Goal: Complete application form: Complete application form

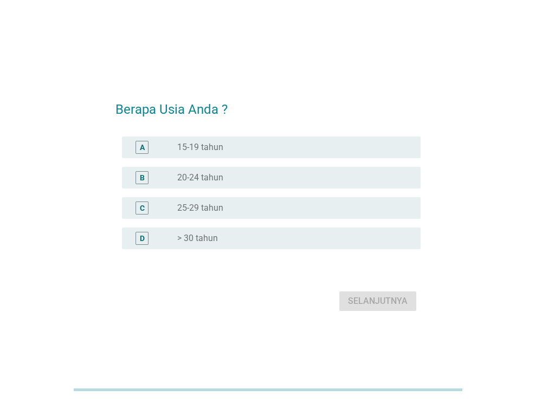
click at [204, 204] on label "25-29 tahun" at bounding box center [200, 208] width 46 height 11
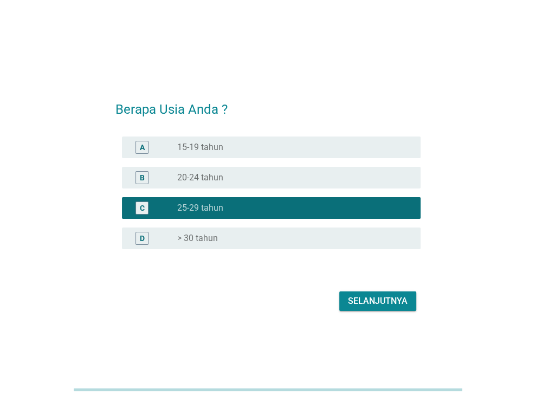
click at [373, 300] on div "Selanjutnya" at bounding box center [378, 301] width 60 height 13
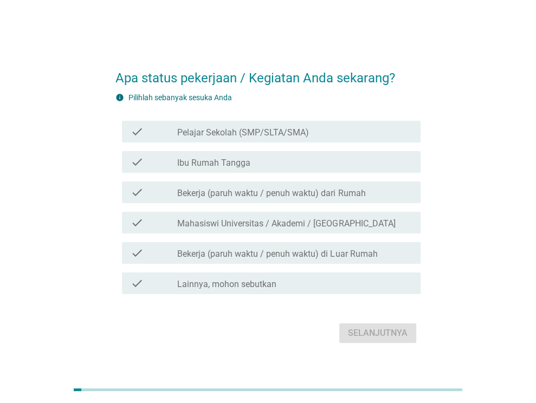
click at [335, 186] on div "check_box_outline_blank Bekerja (paruh waktu / penuh waktu) dari Rumah" at bounding box center [294, 192] width 235 height 13
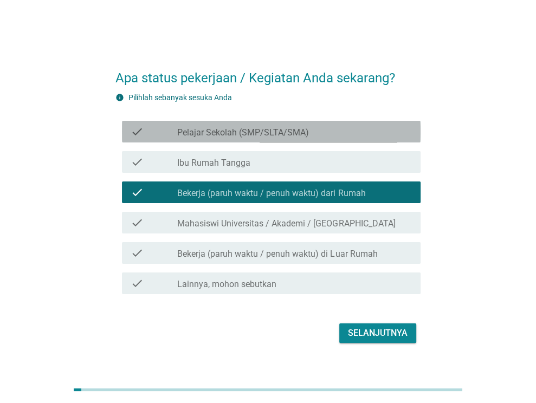
click at [282, 136] on label "Pelajar Sekolah (SMP/SLTA/SMA)" at bounding box center [243, 132] width 132 height 11
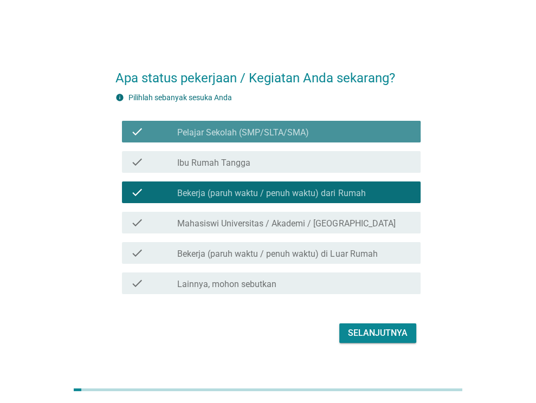
click at [297, 132] on label "Pelajar Sekolah (SMP/SLTA/SMA)" at bounding box center [243, 132] width 132 height 11
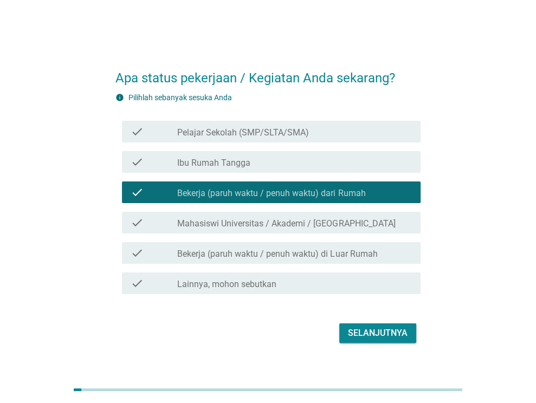
click at [347, 255] on label "Bekerja (paruh waktu / penuh waktu) di Luar Rumah" at bounding box center [277, 254] width 200 height 11
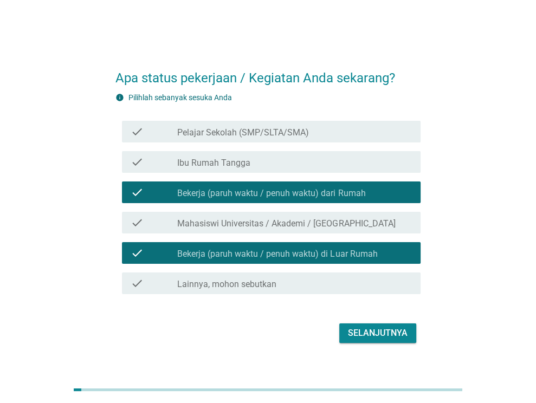
click at [356, 255] on label "Bekerja (paruh waktu / penuh waktu) di Luar Rumah" at bounding box center [277, 254] width 200 height 11
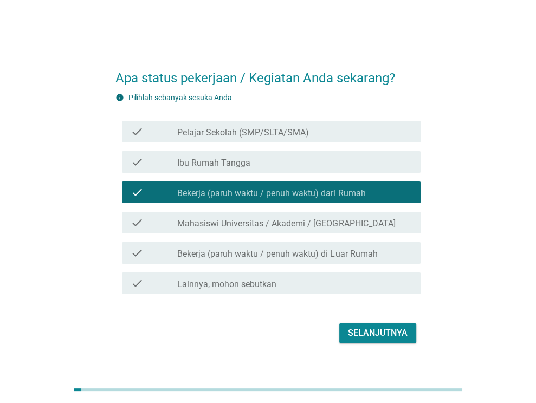
click at [369, 253] on label "Bekerja (paruh waktu / penuh waktu) di Luar Rumah" at bounding box center [277, 254] width 200 height 11
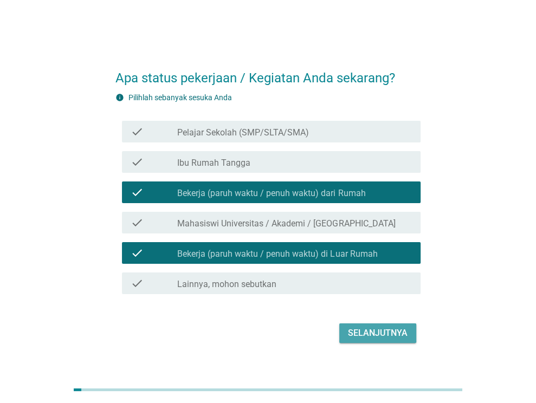
click at [378, 330] on div "Selanjutnya" at bounding box center [378, 333] width 60 height 13
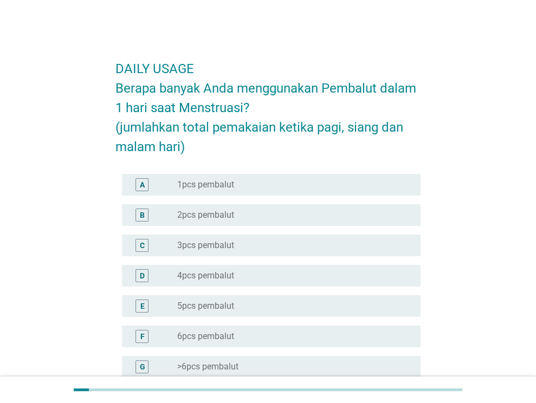
click at [222, 209] on div "radio_button_unchecked 2pcs pembalut" at bounding box center [294, 215] width 235 height 13
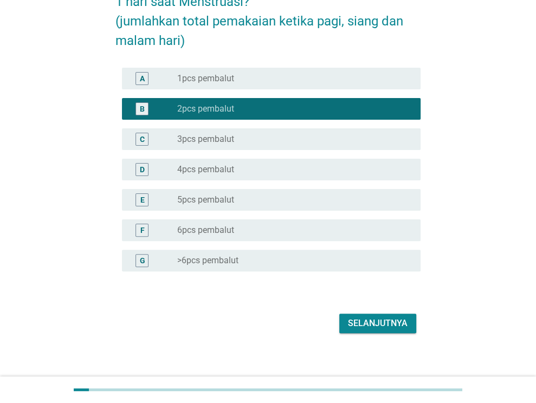
scroll to position [114, 0]
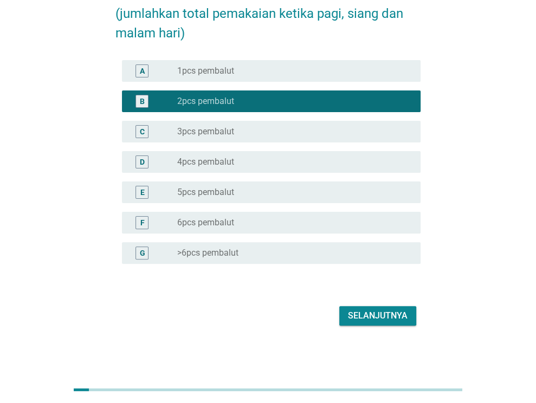
click at [359, 310] on div "Selanjutnya" at bounding box center [378, 316] width 60 height 13
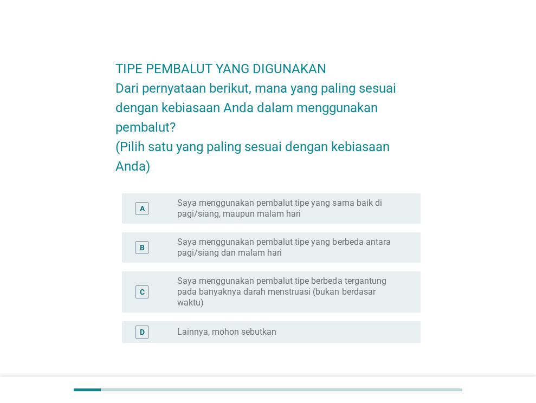
scroll to position [54, 0]
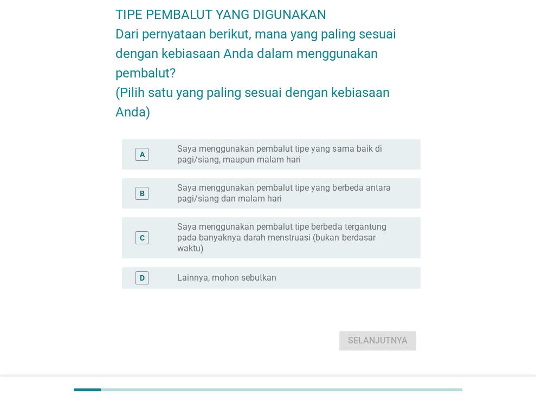
click at [296, 165] on label "Saya menggunakan pembalut tipe yang sama baik di pagi/siang, maupun malam hari" at bounding box center [290, 155] width 226 height 22
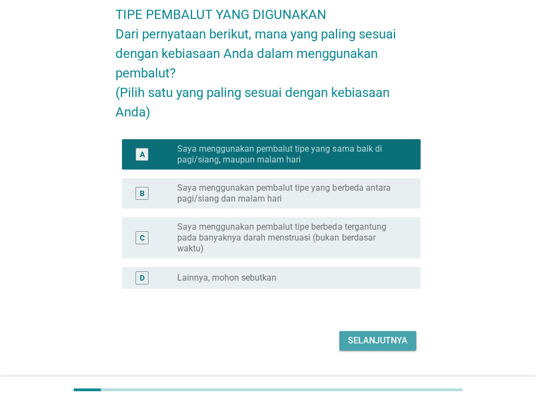
click at [378, 340] on button "Selanjutnya" at bounding box center [377, 341] width 77 height 20
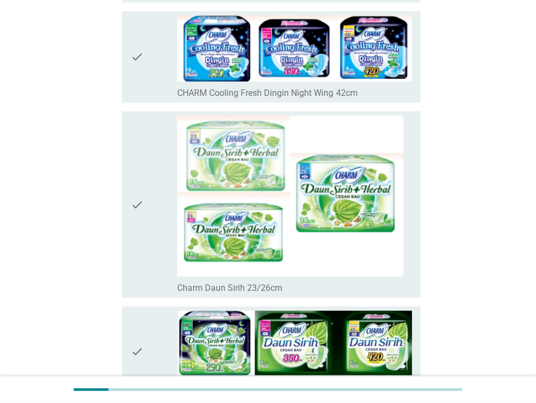
scroll to position [1356, 0]
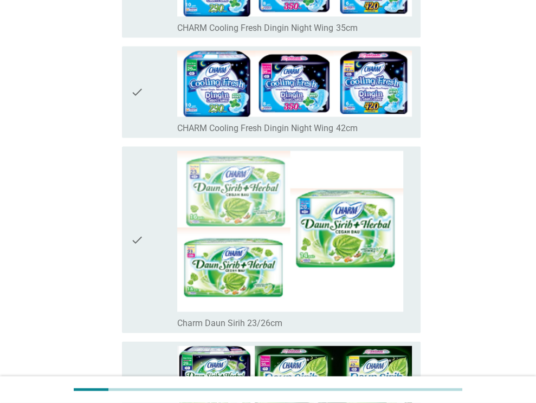
click at [144, 241] on div "check" at bounding box center [154, 240] width 47 height 178
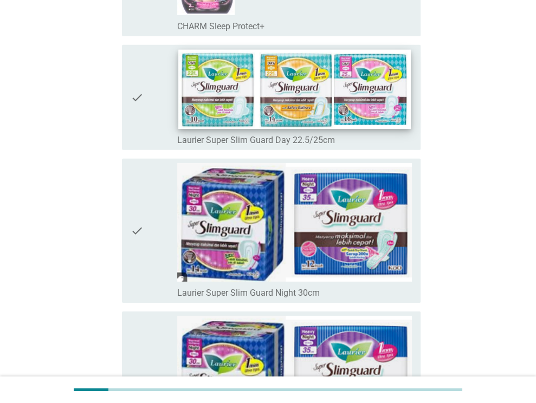
scroll to position [2006, 0]
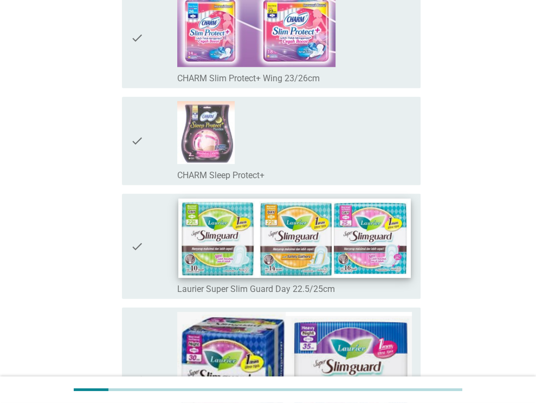
click at [308, 226] on img at bounding box center [295, 237] width 232 height 79
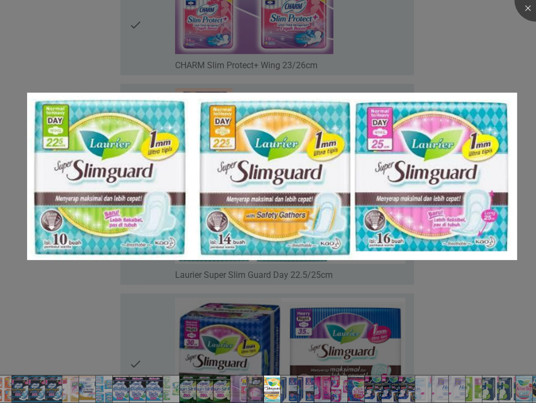
click at [499, 42] on div at bounding box center [268, 201] width 536 height 403
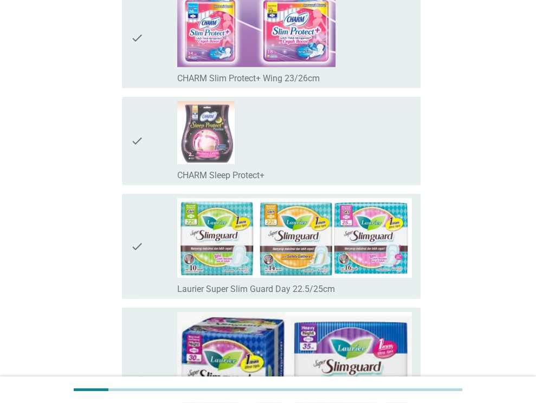
click at [152, 232] on div "check" at bounding box center [154, 246] width 47 height 97
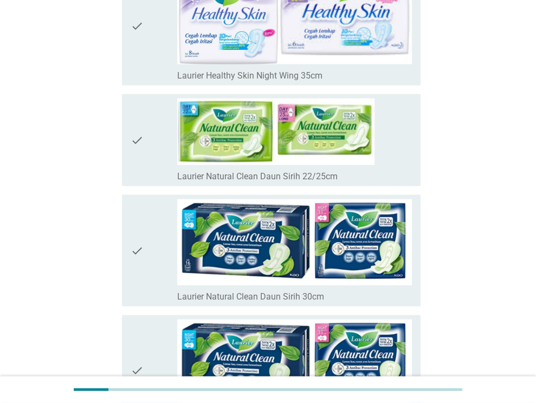
scroll to position [4012, 0]
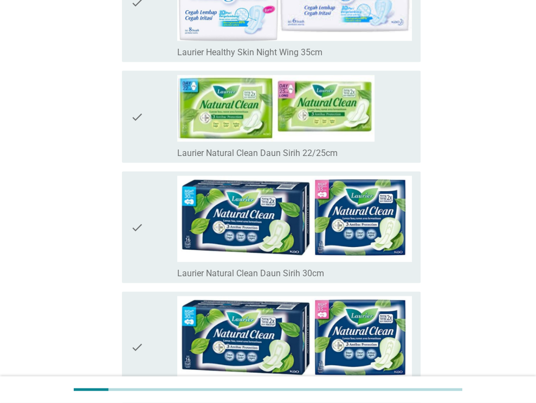
click at [141, 115] on icon "check" at bounding box center [137, 117] width 13 height 84
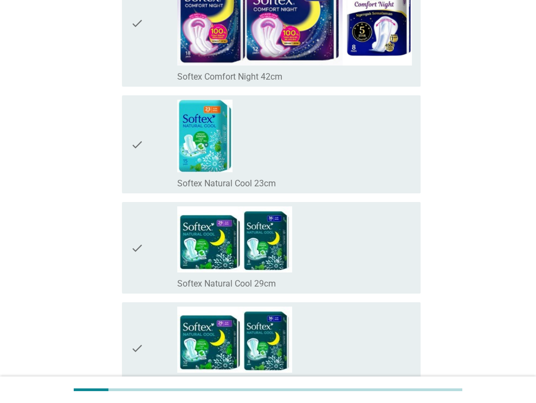
scroll to position [5097, 0]
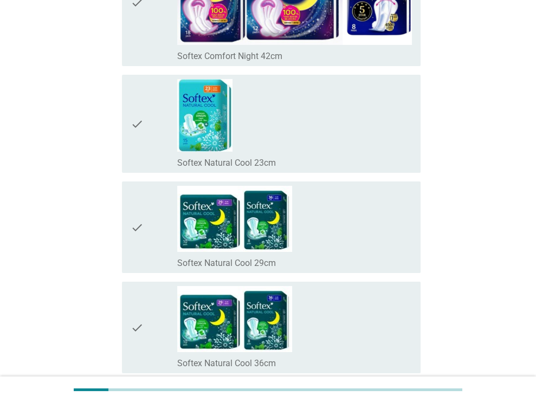
click at [139, 114] on icon "check" at bounding box center [137, 123] width 13 height 89
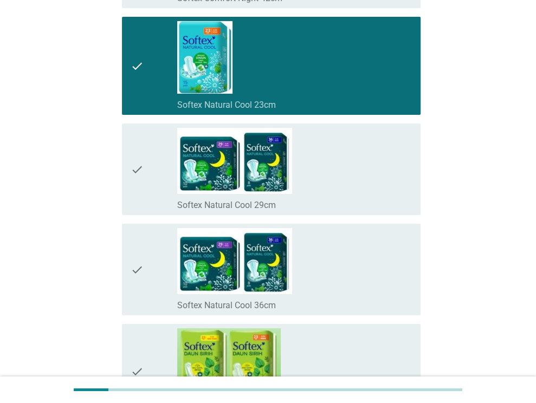
scroll to position [5260, 0]
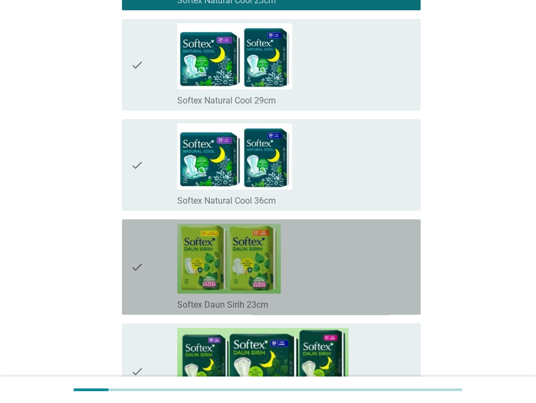
click at [139, 259] on icon "check" at bounding box center [137, 267] width 13 height 87
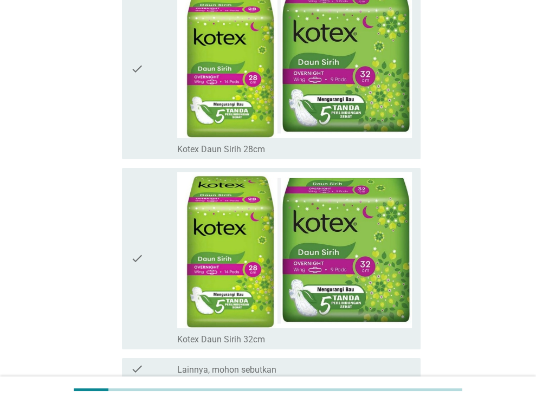
scroll to position [7809, 0]
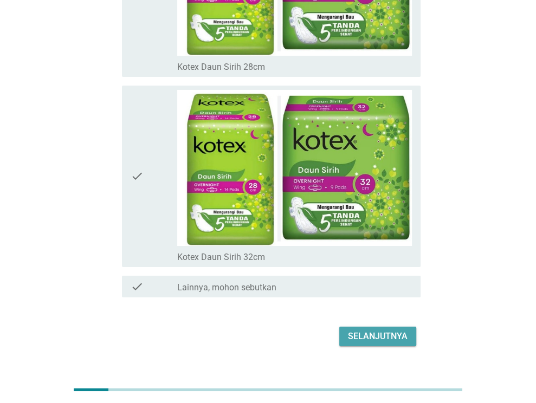
click at [383, 330] on div "Selanjutnya" at bounding box center [378, 336] width 60 height 13
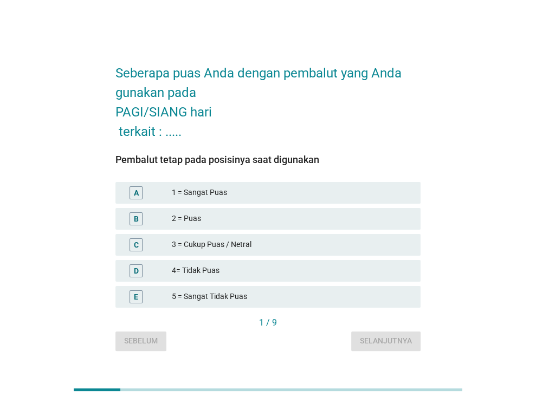
click at [206, 252] on div "C 3 = Cukup Puas / Netral" at bounding box center [267, 245] width 305 height 22
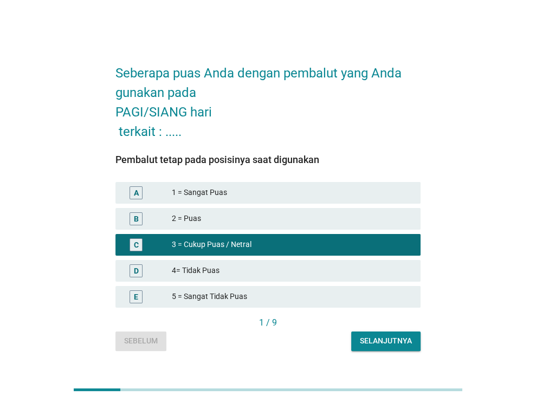
click at [377, 340] on div "Selanjutnya" at bounding box center [386, 341] width 52 height 11
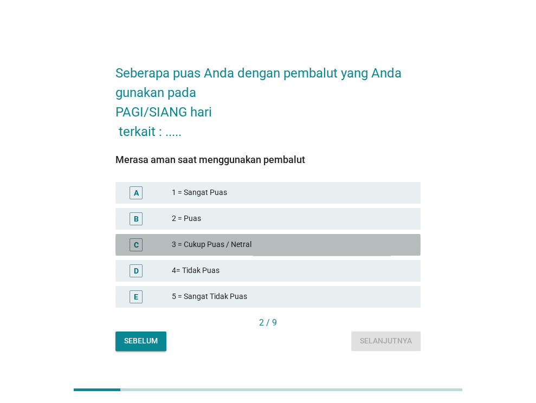
click at [211, 242] on div "3 = Cukup Puas / Netral" at bounding box center [292, 245] width 240 height 13
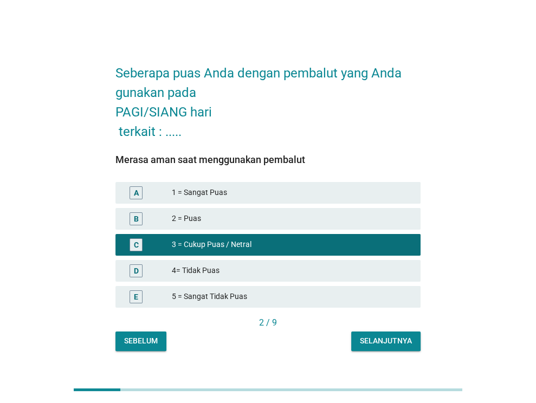
click at [396, 336] on div "Selanjutnya" at bounding box center [386, 341] width 52 height 11
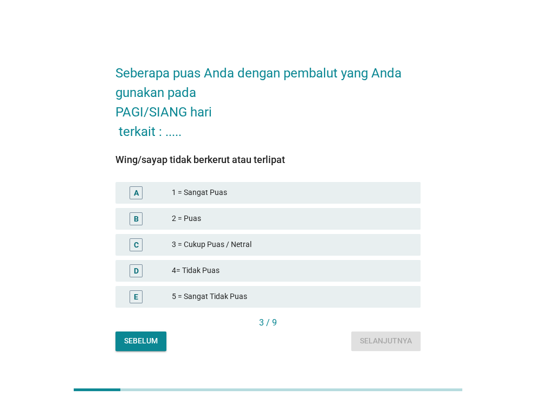
click at [216, 270] on div "4= Tidak Puas" at bounding box center [292, 271] width 240 height 13
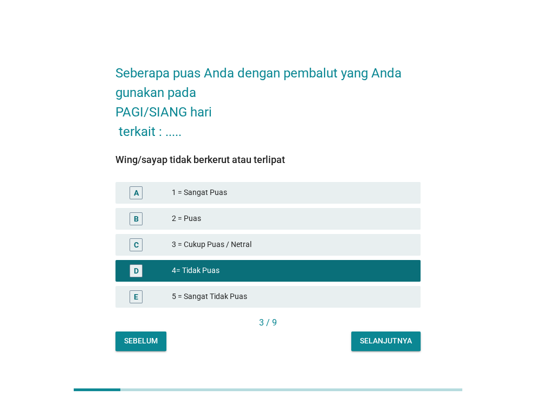
click at [378, 340] on div "Selanjutnya" at bounding box center [386, 341] width 52 height 11
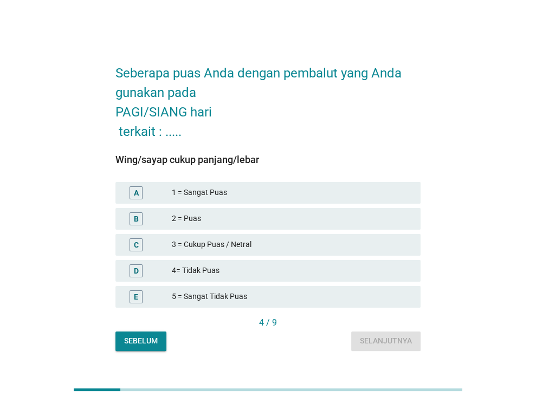
click at [219, 275] on div "4= Tidak Puas" at bounding box center [292, 271] width 240 height 13
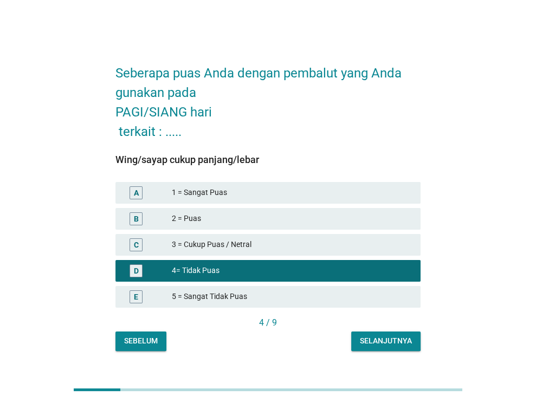
click at [380, 351] on div "Seberapa puas Anda dengan pembalut yang Anda gunakan pada PAGI/SIANG hari terka…" at bounding box center [268, 202] width 323 height 316
click at [395, 342] on div "Selanjutnya" at bounding box center [386, 341] width 52 height 11
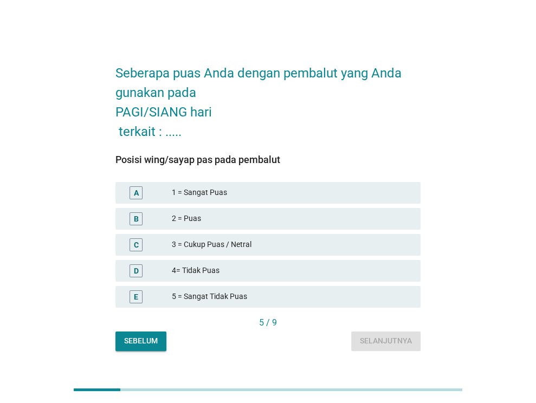
click at [243, 251] on div "3 = Cukup Puas / Netral" at bounding box center [292, 245] width 240 height 13
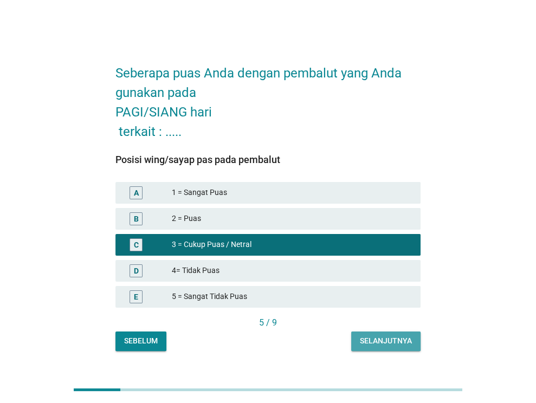
click at [393, 350] on button "Selanjutnya" at bounding box center [385, 342] width 69 height 20
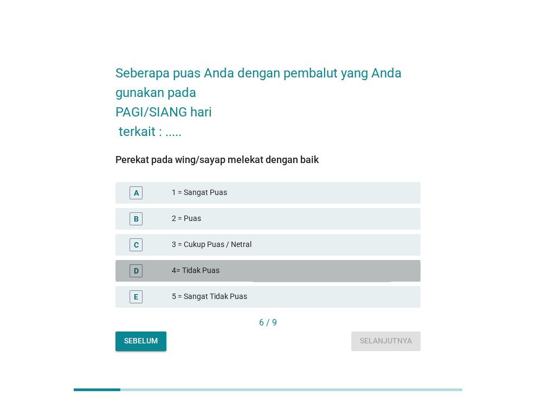
click at [218, 277] on div "4= Tidak Puas" at bounding box center [292, 271] width 240 height 13
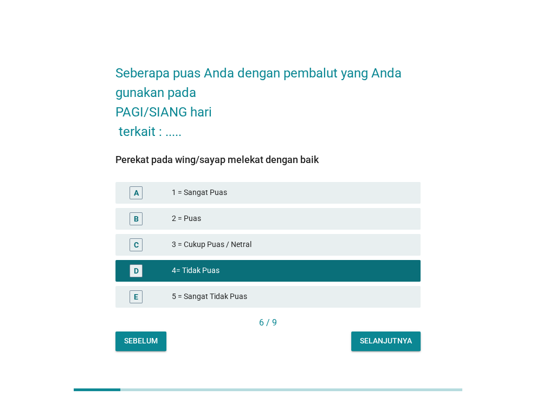
click at [395, 349] on button "Selanjutnya" at bounding box center [385, 342] width 69 height 20
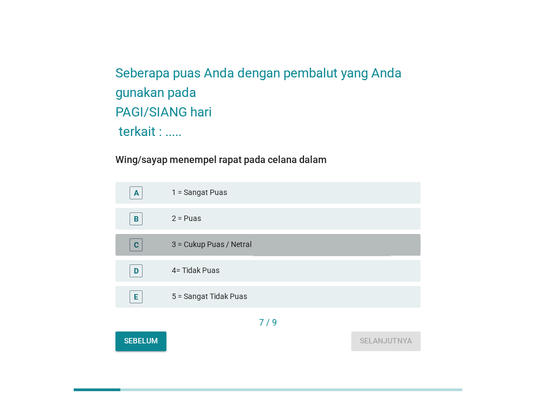
click at [216, 248] on div "3 = Cukup Puas / Netral" at bounding box center [292, 245] width 240 height 13
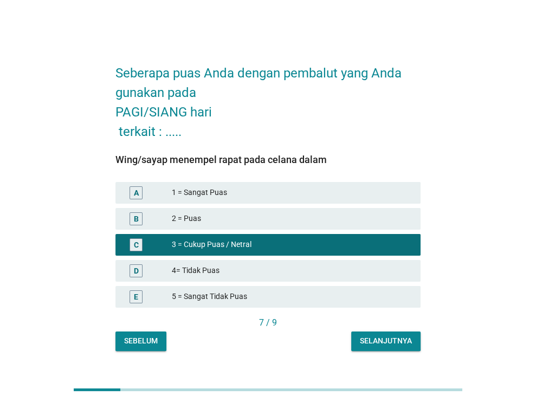
click at [225, 264] on div "D 4= Tidak Puas" at bounding box center [267, 271] width 305 height 22
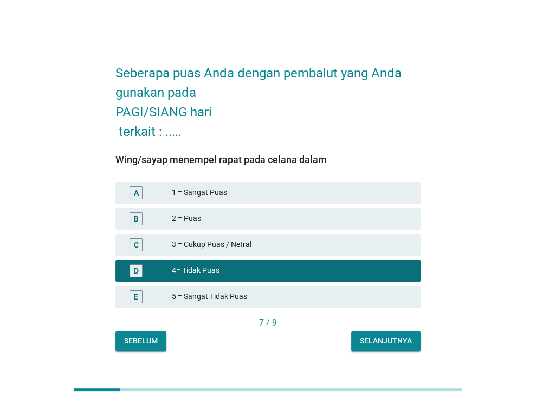
click at [375, 343] on div "Selanjutnya" at bounding box center [386, 341] width 52 height 11
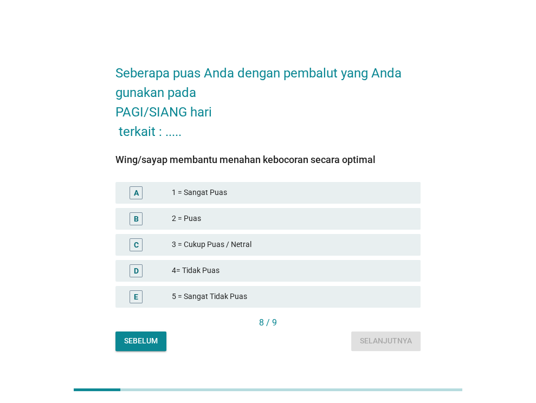
click at [249, 241] on div "3 = Cukup Puas / Netral" at bounding box center [292, 245] width 240 height 13
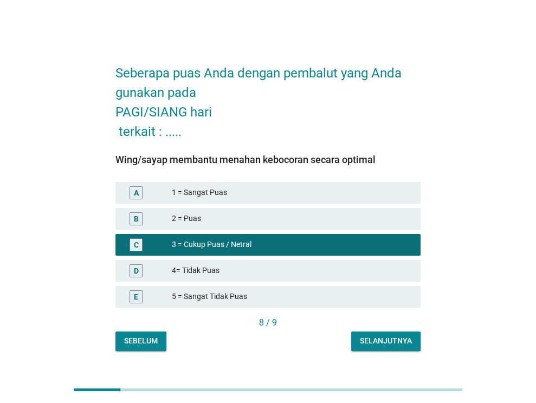
click at [255, 273] on div "4= Tidak Puas" at bounding box center [292, 271] width 240 height 13
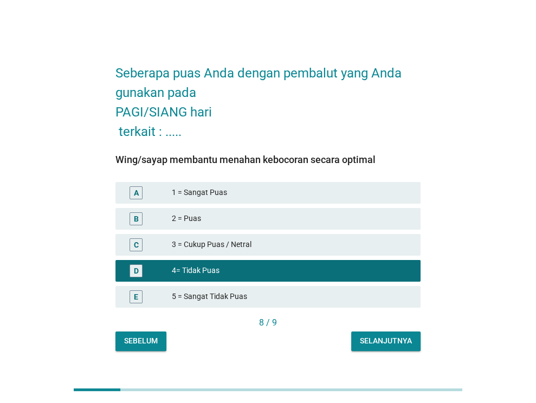
click at [363, 346] on div "Selanjutnya" at bounding box center [386, 341] width 52 height 11
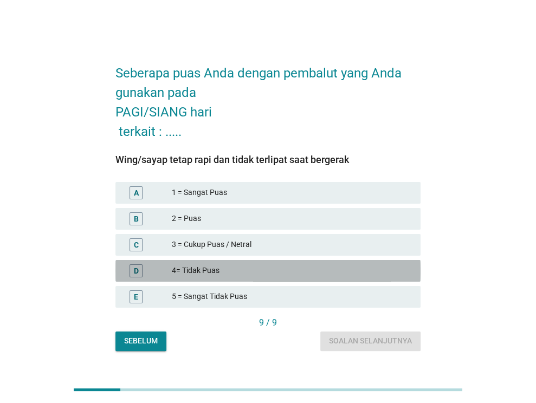
click at [240, 275] on div "4= Tidak Puas" at bounding box center [292, 271] width 240 height 13
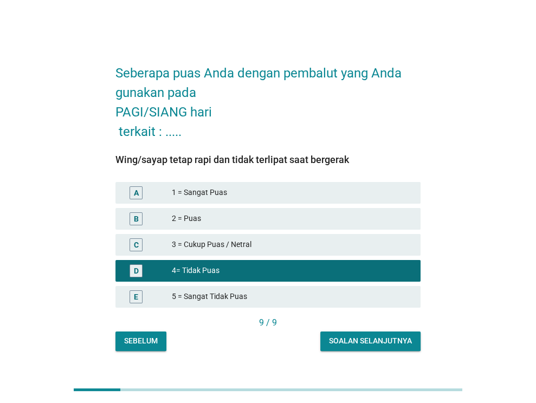
click at [301, 294] on div "5 = Sangat Tidak Puas" at bounding box center [292, 297] width 240 height 13
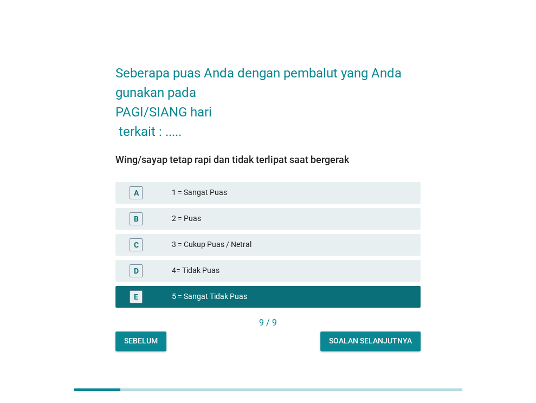
click at [376, 342] on div "Soalan selanjutnya" at bounding box center [370, 341] width 83 height 11
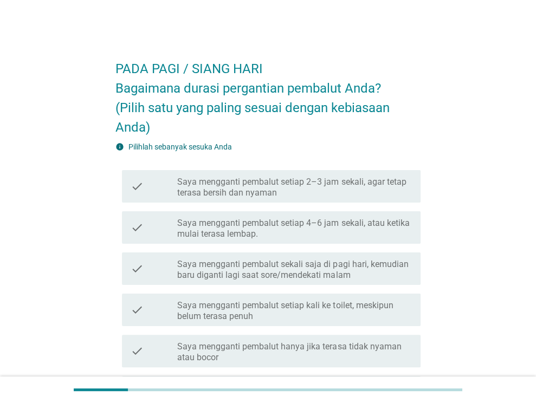
click at [318, 272] on label "Saya mengganti pembalut sekali saja di pagi hari, kemudian baru diganti lagi sa…" at bounding box center [294, 270] width 235 height 22
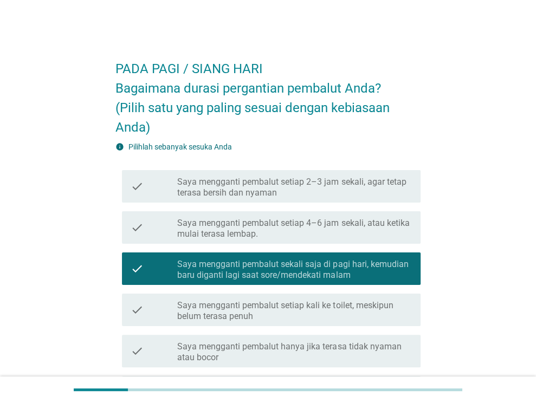
click at [341, 245] on div "check check_box_outline_blank Saya mengganti pembalut setiap 4–6 jam sekali, at…" at bounding box center [267, 227] width 305 height 41
click at [339, 240] on div "check check_box_outline_blank Saya mengganti pembalut setiap 4–6 jam sekali, at…" at bounding box center [271, 227] width 299 height 33
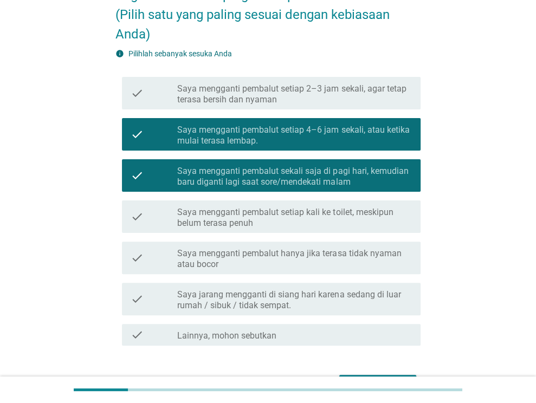
scroll to position [108, 0]
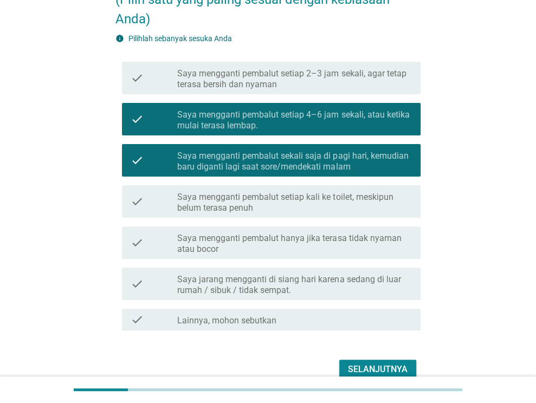
click at [376, 369] on div "Selanjutnya" at bounding box center [378, 369] width 60 height 13
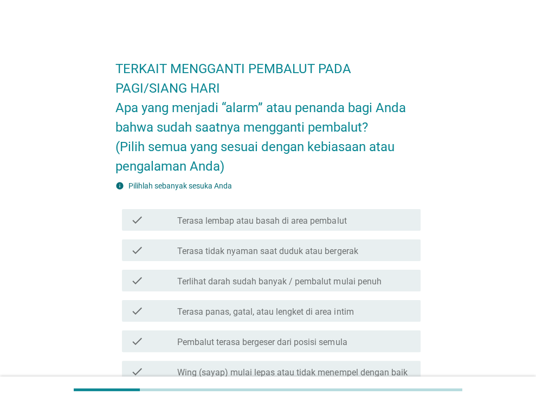
click at [308, 219] on label "Terasa lembap atau basah di area pembalut" at bounding box center [261, 221] width 169 height 11
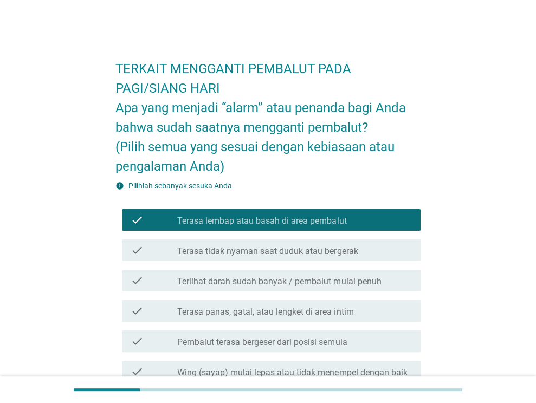
scroll to position [54, 0]
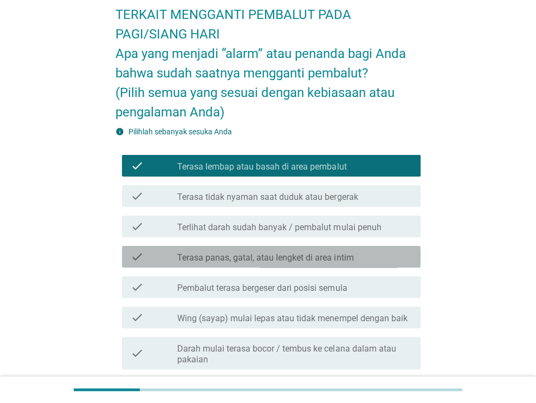
click at [328, 261] on label "Terasa panas, gatal, atau lengket di area intim" at bounding box center [265, 258] width 176 height 11
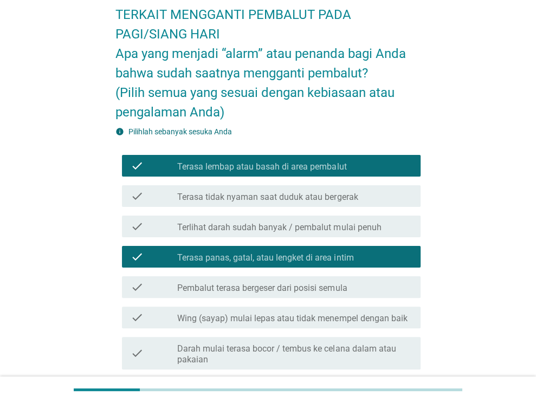
scroll to position [108, 0]
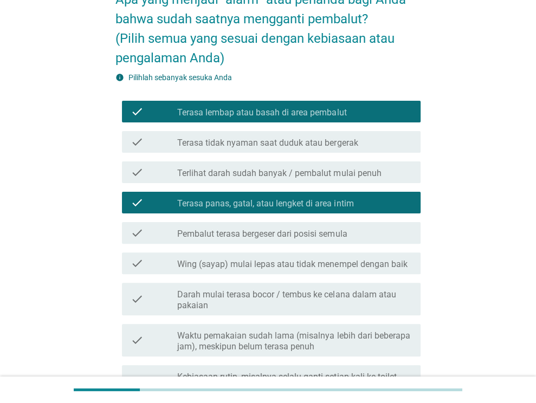
click at [331, 268] on label "Wing (sayap) mulai lepas atau tidak menempel dengan baik" at bounding box center [292, 264] width 230 height 11
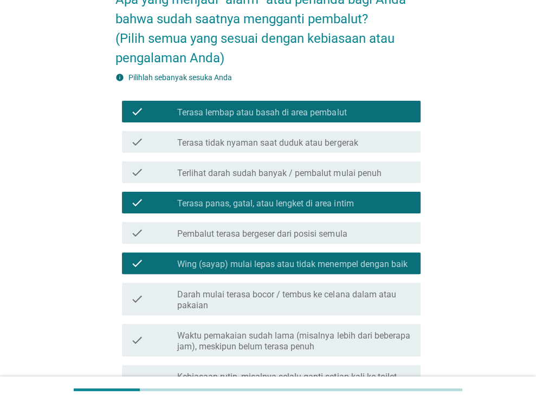
click at [319, 242] on div "check check_box_outline_blank Pembalut terasa bergeser dari posisi semula" at bounding box center [271, 233] width 299 height 22
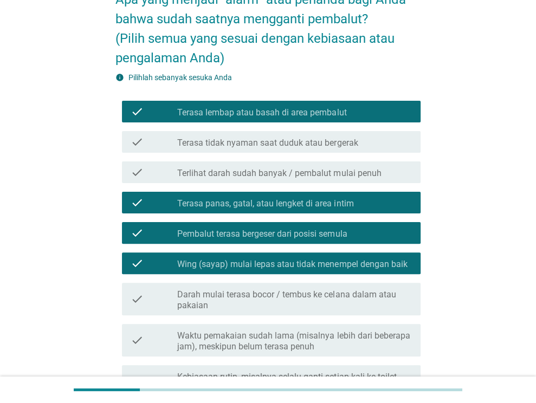
scroll to position [163, 0]
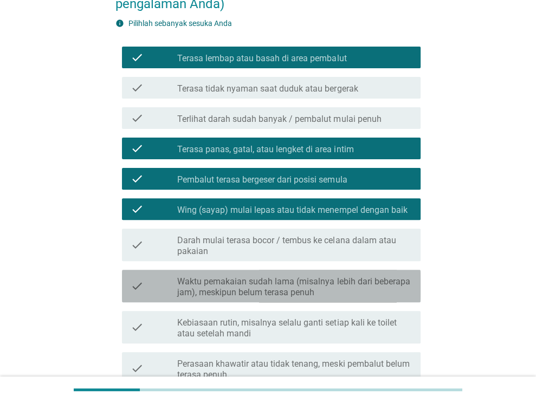
click at [328, 298] on label "Waktu pemakaian sudah lama (misalnya lebih dari beberapa jam), meskipun belum t…" at bounding box center [294, 288] width 235 height 22
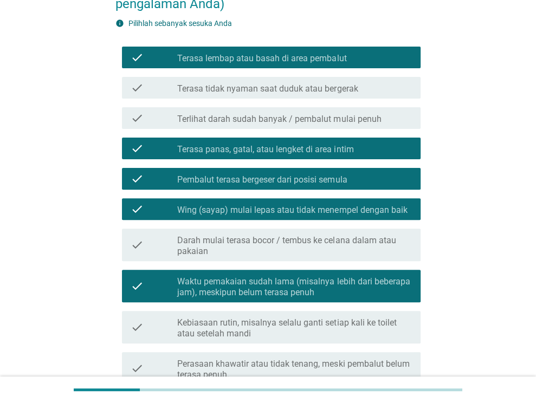
scroll to position [217, 0]
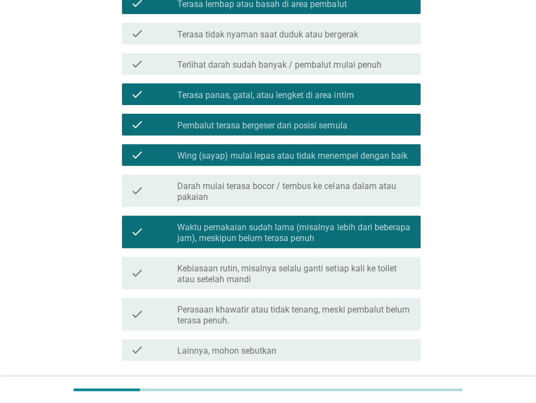
click at [312, 288] on div "check check_box_outline_blank Kebiasaan rutin, misalnya selalu ganti setiap kal…" at bounding box center [271, 273] width 299 height 33
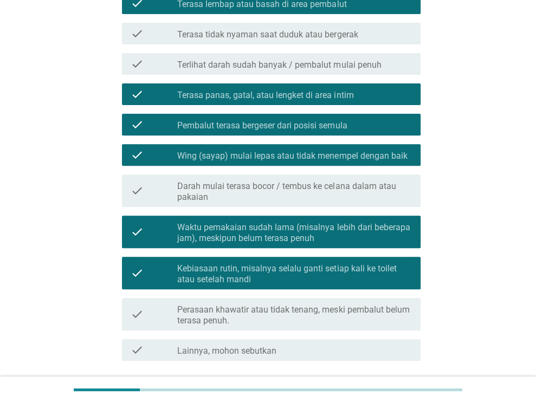
click at [311, 265] on label "Kebiasaan rutin, misalnya selalu ganti setiap kali ke toilet atau setelah mandi" at bounding box center [294, 275] width 235 height 22
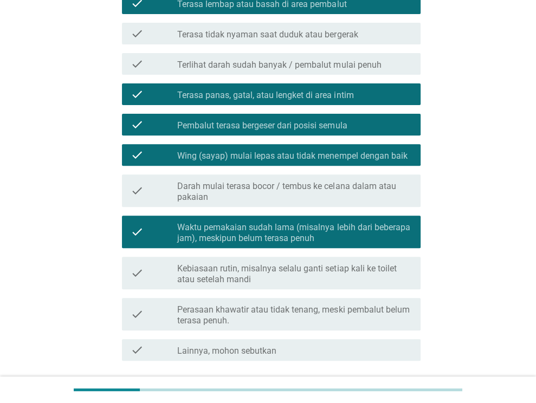
click at [316, 288] on div "check check_box Kebiasaan rutin, misalnya selalu ganti setiap kali ke toilet at…" at bounding box center [271, 273] width 299 height 33
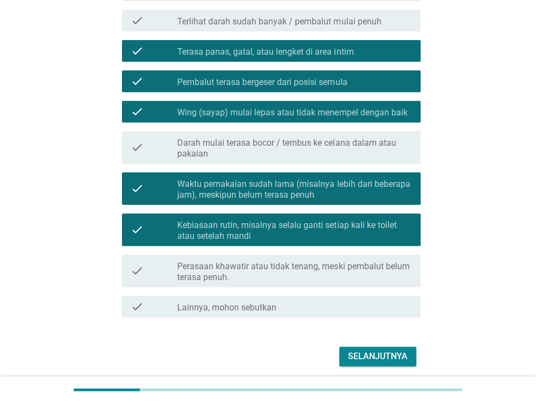
scroll to position [301, 0]
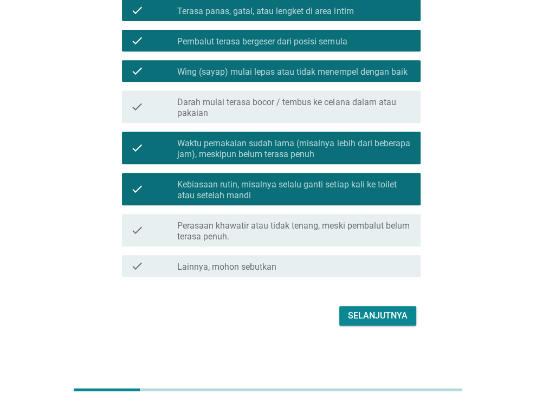
click at [360, 311] on div "Selanjutnya" at bounding box center [378, 316] width 60 height 13
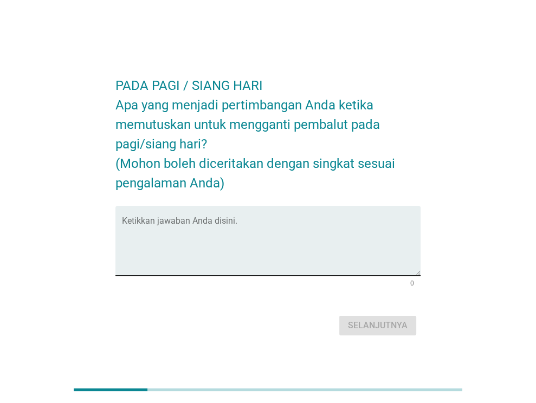
click at [304, 276] on div "Ketikkan jawaban Anda disini." at bounding box center [267, 241] width 305 height 70
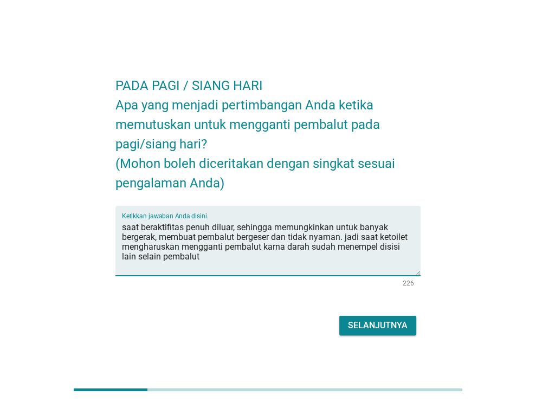
type textarea "saat beraktifitas penuh diluar, sehingga memungkinkan untuk banyak bergerak, me…"
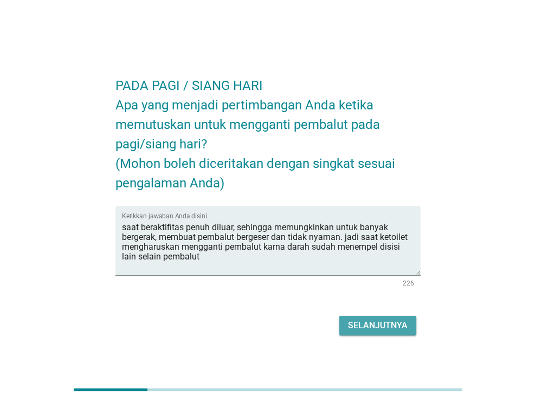
click at [393, 316] on button "Selanjutnya" at bounding box center [377, 326] width 77 height 20
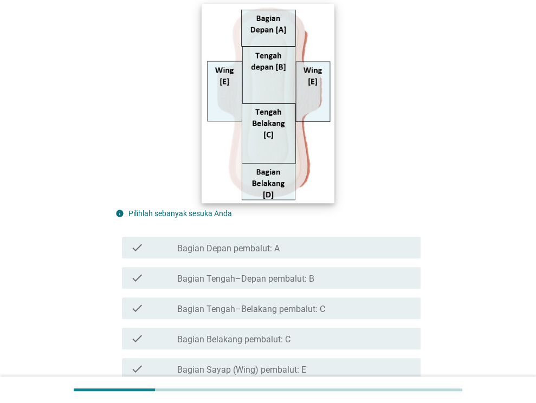
scroll to position [217, 0]
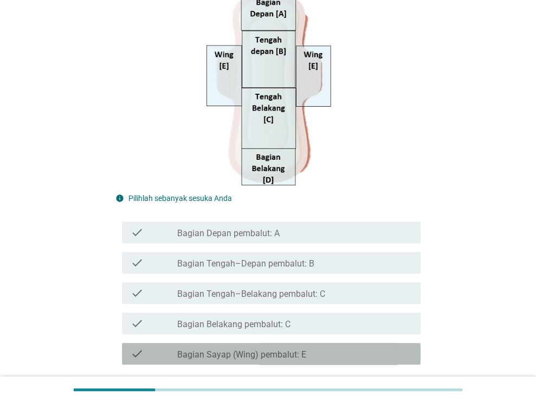
click at [286, 355] on label "Bagian Sayap (Wing) pembalut: E" at bounding box center [241, 355] width 129 height 11
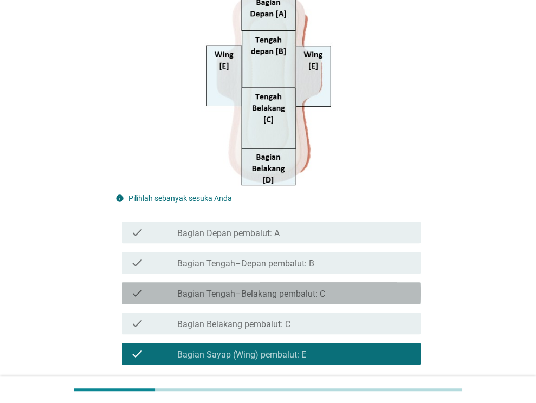
click at [299, 296] on label "Bagian Tengah–Belakang pembalut: C" at bounding box center [251, 294] width 148 height 11
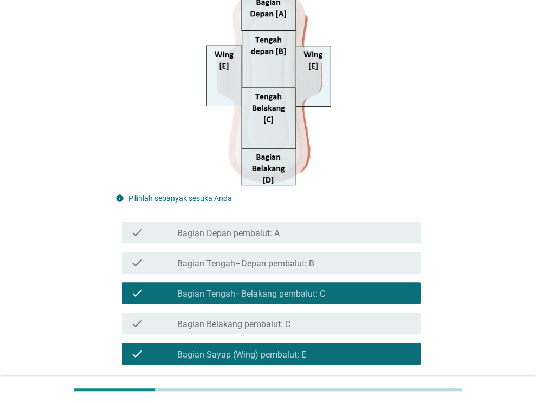
click at [302, 266] on label "Bagian Tengah–Depan pembalut: B" at bounding box center [245, 264] width 137 height 11
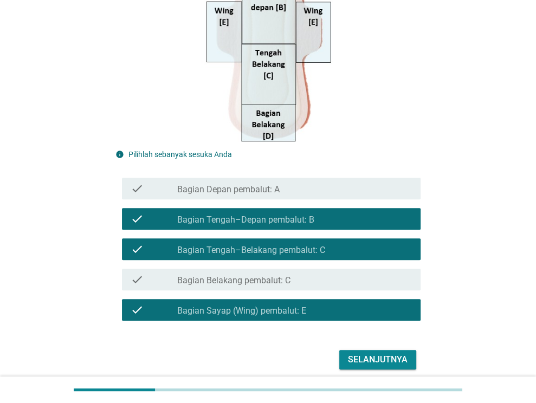
scroll to position [305, 0]
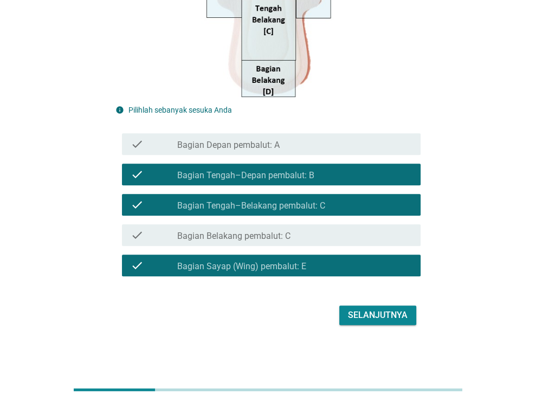
click at [356, 314] on div "Selanjutnya" at bounding box center [378, 315] width 60 height 13
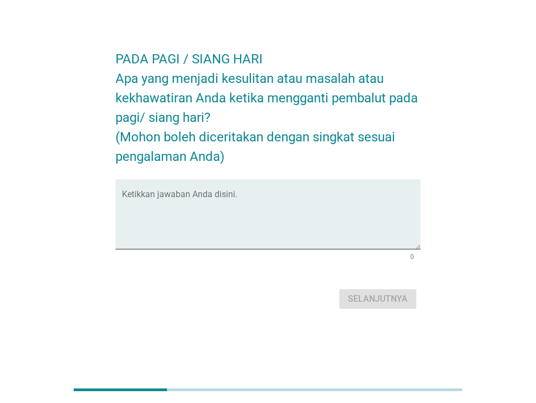
scroll to position [0, 0]
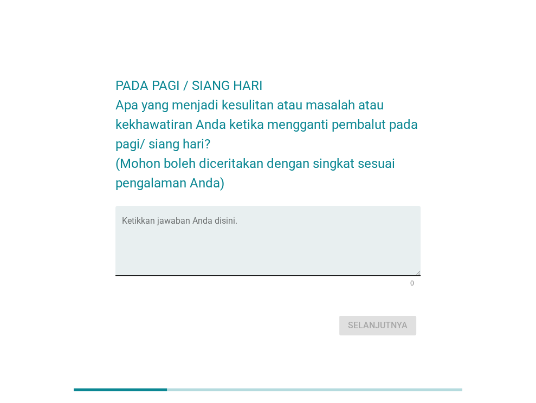
click at [264, 276] on div "Ketikkan jawaban Anda disini." at bounding box center [267, 241] width 305 height 70
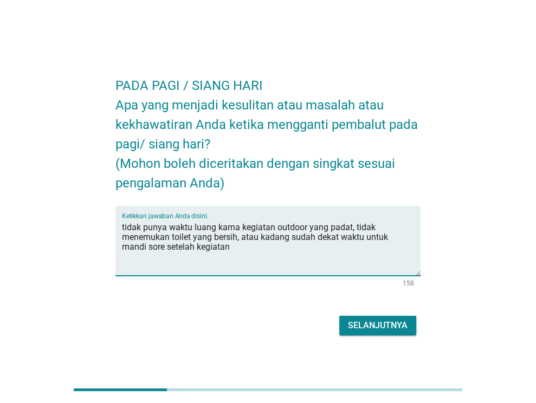
type textarea "tidak punya waktu luang karna kegiatan outdoor yang padat, tidak menemukan toil…"
click at [378, 320] on div "Selanjutnya" at bounding box center [378, 325] width 60 height 13
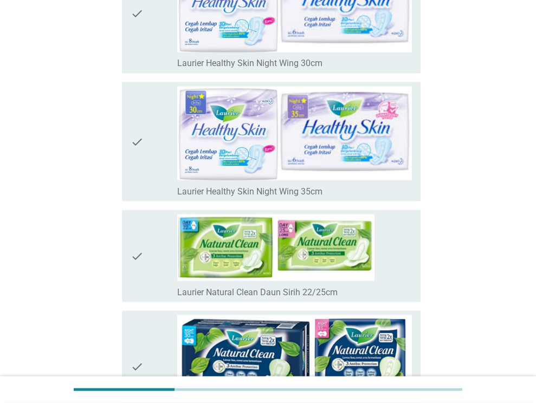
scroll to position [3850, 0]
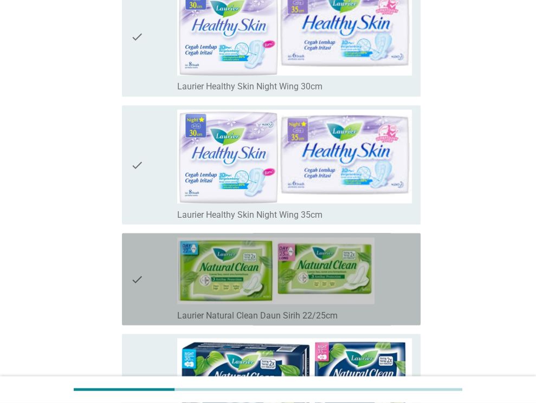
click at [145, 268] on div "check" at bounding box center [154, 279] width 47 height 84
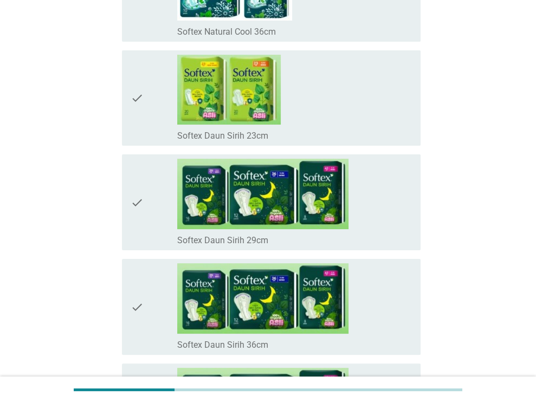
scroll to position [5422, 0]
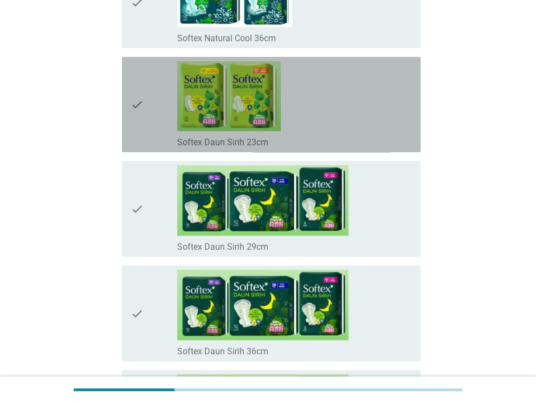
click at [143, 93] on icon "check" at bounding box center [137, 104] width 13 height 87
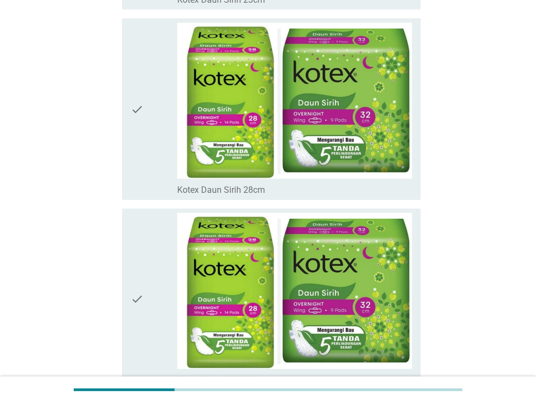
scroll to position [7809, 0]
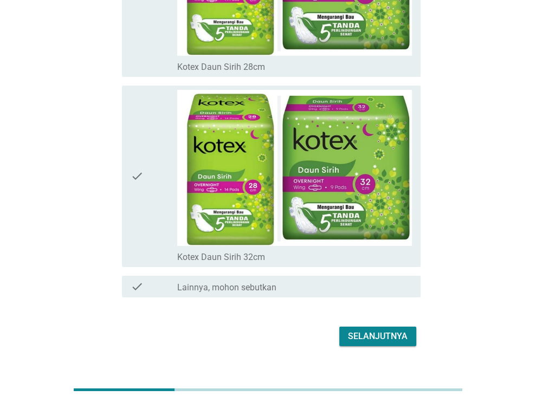
click at [385, 330] on div "Selanjutnya" at bounding box center [378, 336] width 60 height 13
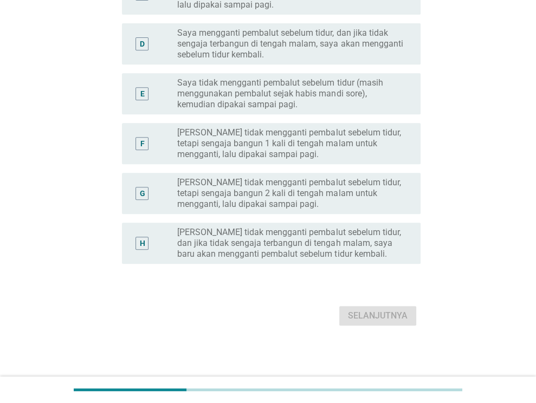
scroll to position [0, 0]
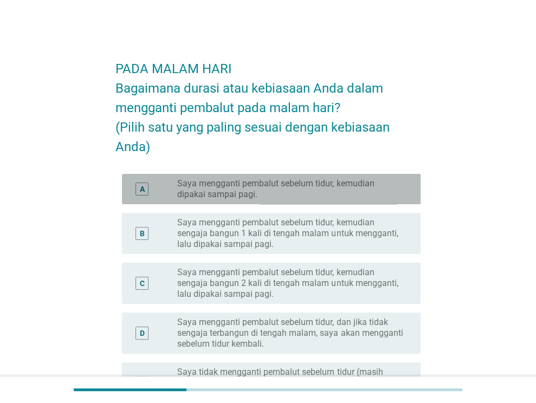
click at [301, 194] on label "Saya mengganti pembalut sebelum tidur, kemudian dipakai sampai pagi." at bounding box center [290, 189] width 226 height 22
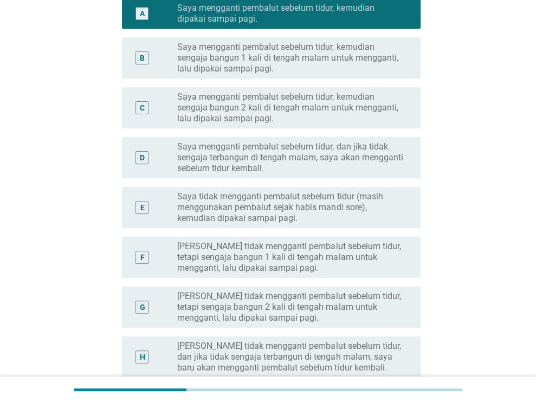
scroll to position [290, 0]
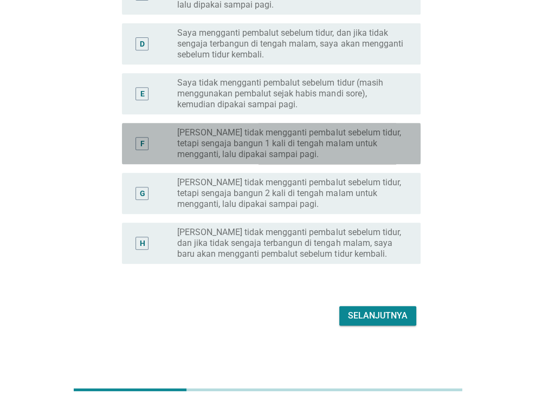
click at [343, 145] on label "[PERSON_NAME] tidak mengganti pembalut sebelum tidur, tetapi sengaja bangun 1 k…" at bounding box center [290, 143] width 226 height 33
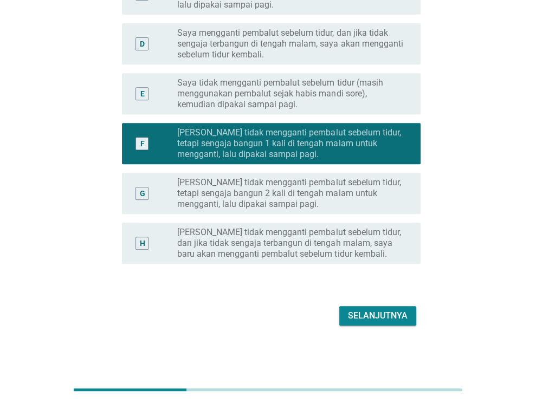
click at [338, 139] on label "[PERSON_NAME] tidak mengganti pembalut sebelum tidur, tetapi sengaja bangun 1 k…" at bounding box center [290, 143] width 226 height 33
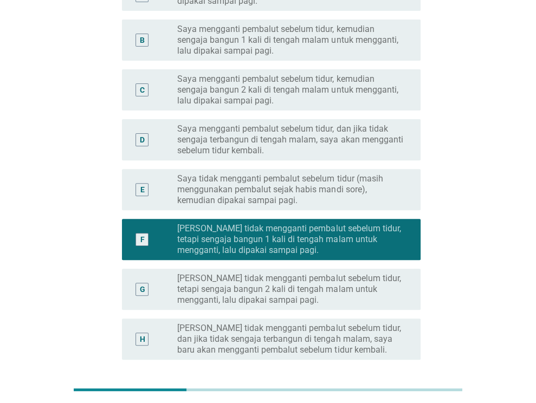
scroll to position [0, 0]
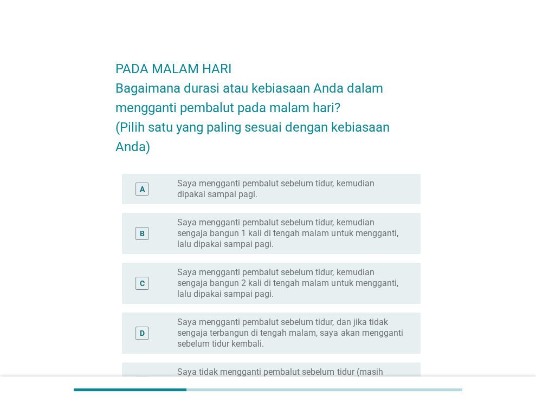
click at [317, 182] on label "Saya mengganti pembalut sebelum tidur, kemudian dipakai sampai pagi." at bounding box center [290, 189] width 226 height 22
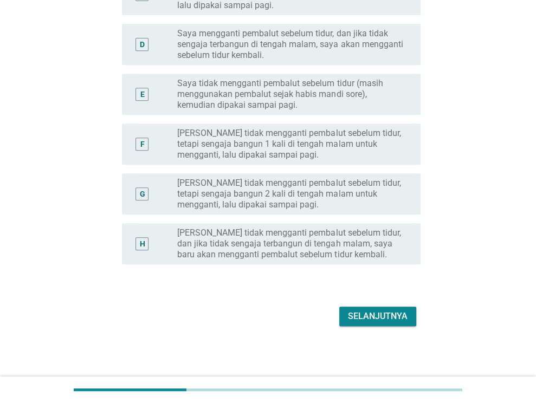
scroll to position [290, 0]
click at [360, 318] on div "Selanjutnya" at bounding box center [378, 316] width 60 height 13
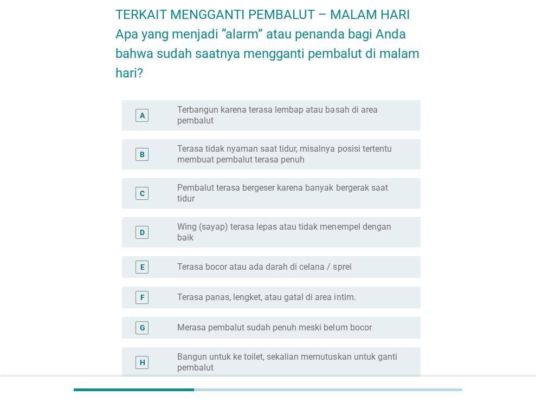
scroll to position [108, 0]
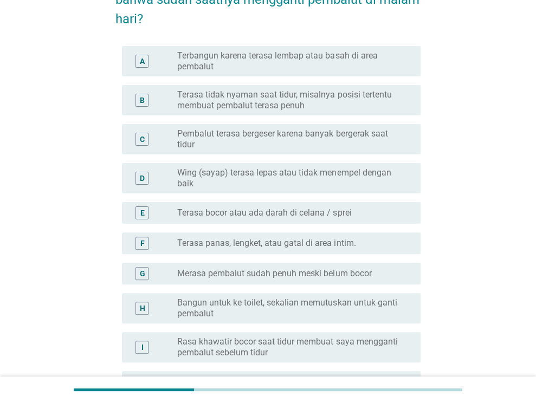
click at [371, 309] on label "Bangun untuk ke toilet, sekalian memutuskan untuk ganti pembalut" at bounding box center [290, 309] width 226 height 22
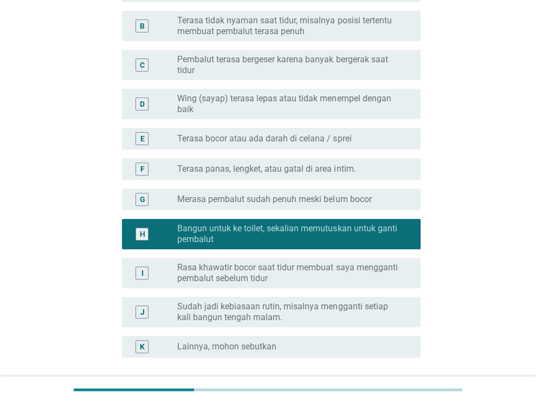
scroll to position [271, 0]
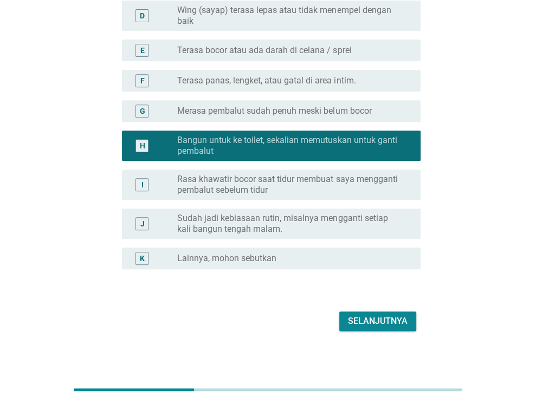
click at [355, 209] on div "J radio_button_unchecked Sudah jadi kebiasaan rutin, misalnya mengganti setiap …" at bounding box center [271, 224] width 299 height 30
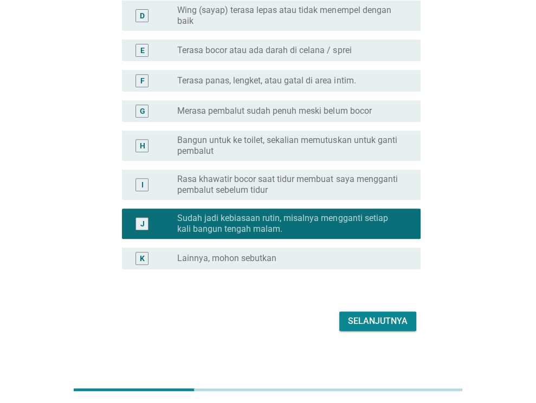
click at [350, 189] on label "Rasa khawatir bocor saat tidur membuat saya mengganti pembalut sebelum tidur" at bounding box center [290, 185] width 226 height 22
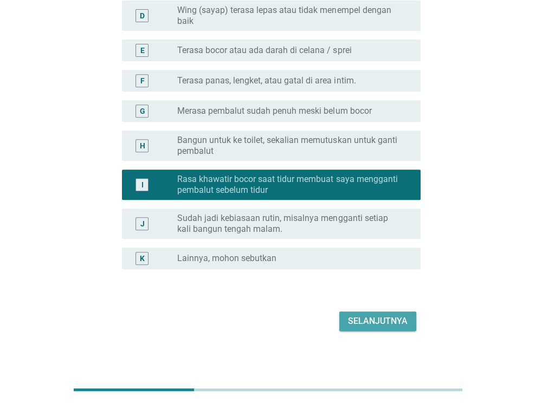
click at [370, 315] on div "Selanjutnya" at bounding box center [378, 321] width 60 height 13
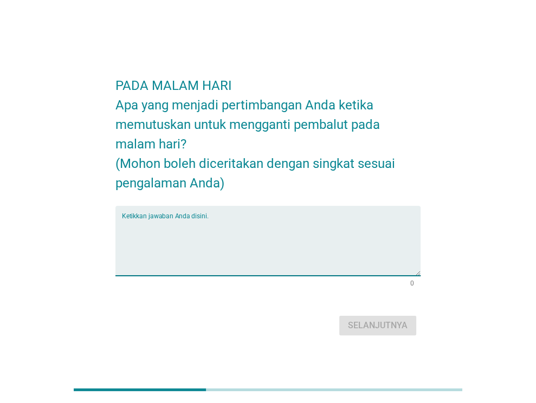
drag, startPoint x: 237, startPoint y: 230, endPoint x: 236, endPoint y: 266, distance: 35.8
click at [236, 264] on textarea "Ketikkan jawaban Anda disini." at bounding box center [271, 247] width 299 height 57
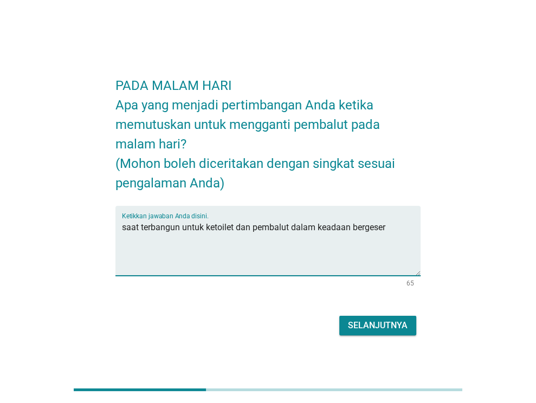
type textarea "saat terbangun untuk ketoilet dan pembalut dalam keadaan bergeser"
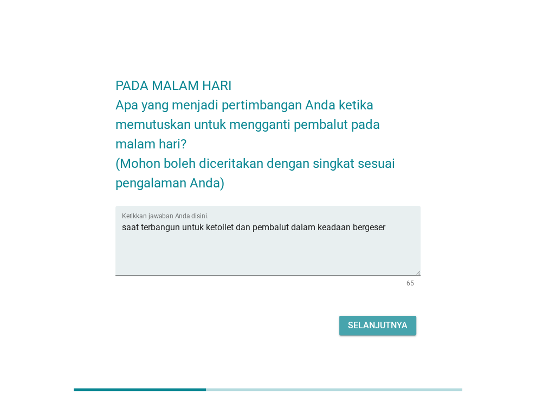
click at [367, 330] on div "Selanjutnya" at bounding box center [378, 325] width 60 height 13
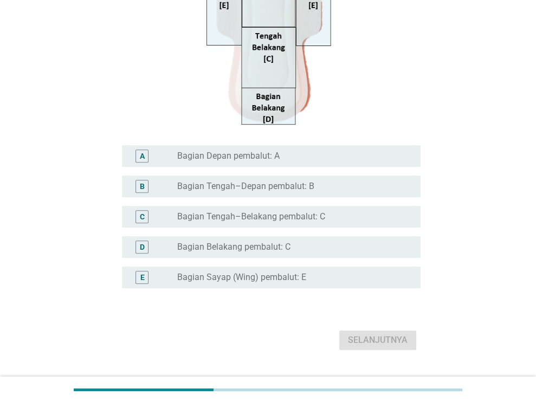
scroll to position [283, 0]
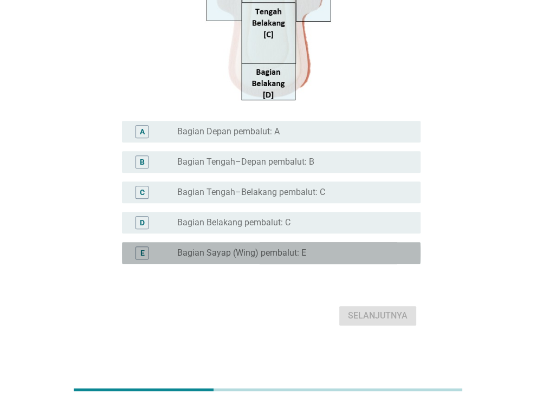
click at [271, 253] on label "Bagian Sayap (Wing) pembalut: E" at bounding box center [241, 253] width 129 height 11
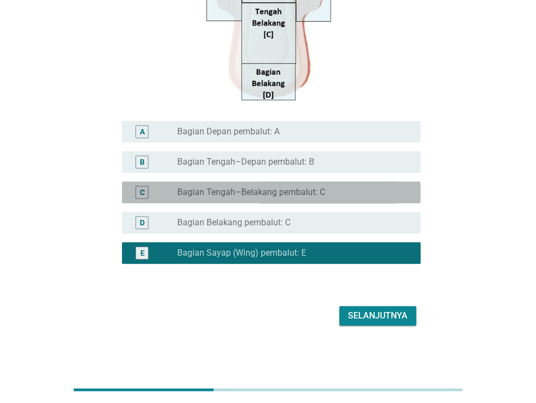
click at [286, 189] on label "Bagian Tengah–Belakang pembalut: C" at bounding box center [251, 192] width 148 height 11
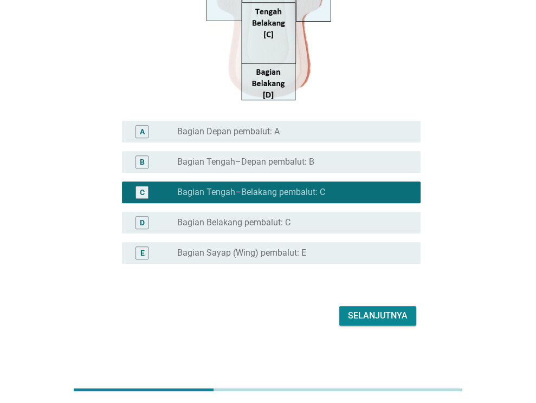
click at [288, 159] on label "Bagian Tengah–Depan pembalut: B" at bounding box center [245, 162] width 137 height 11
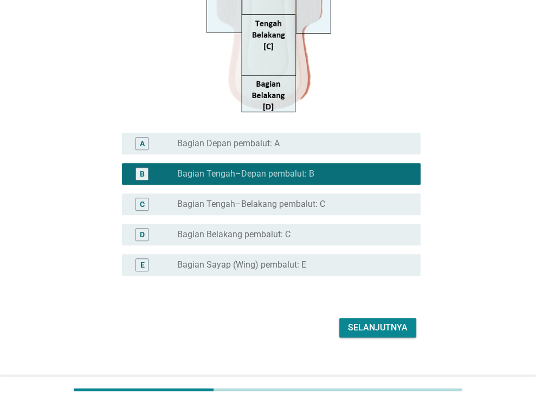
scroll to position [271, 0]
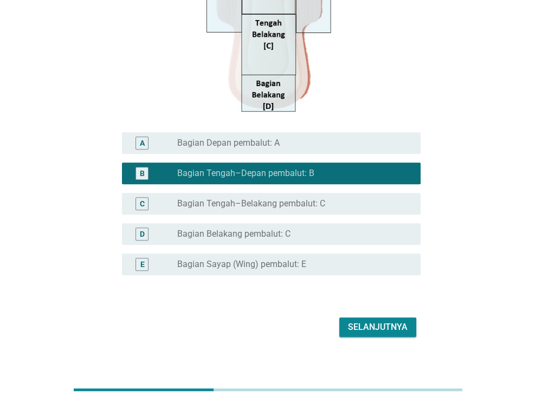
click at [286, 259] on div "radio_button_unchecked Bagian Sayap (Wing) pembalut: E" at bounding box center [294, 264] width 235 height 13
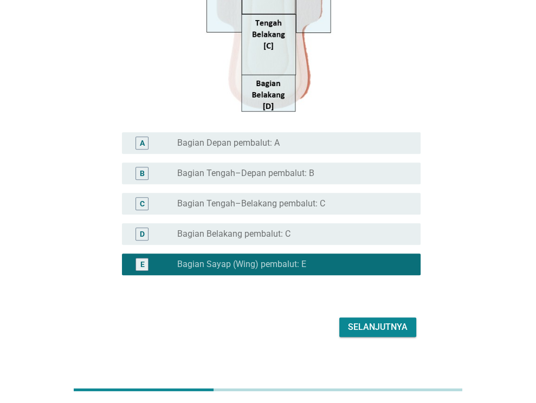
click at [377, 329] on div "Selanjutnya" at bounding box center [378, 327] width 60 height 13
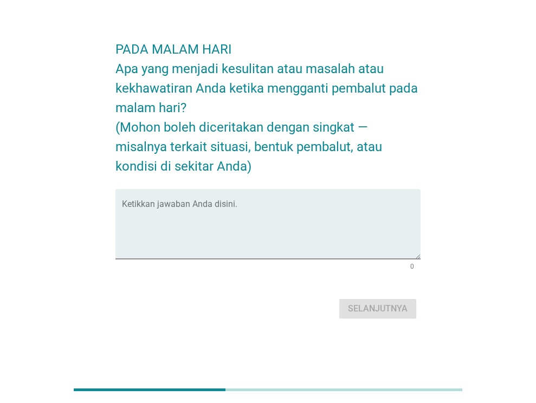
scroll to position [0, 0]
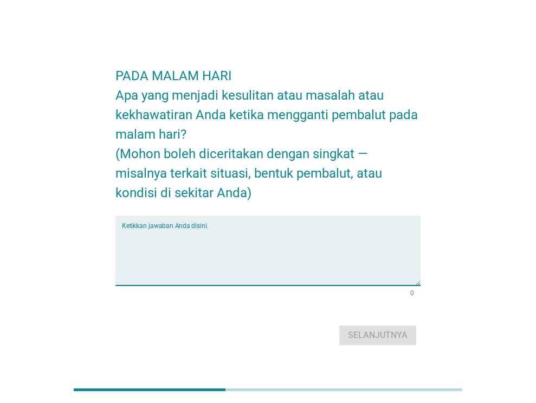
click at [285, 275] on textarea "Ketikkan jawaban Anda disini." at bounding box center [271, 257] width 299 height 57
click at [170, 237] on textarea "Ketikkan jawaban Anda disini." at bounding box center [271, 257] width 299 height 57
type textarea "tidak ada"
click at [403, 336] on div "Selanjutnya" at bounding box center [378, 335] width 60 height 13
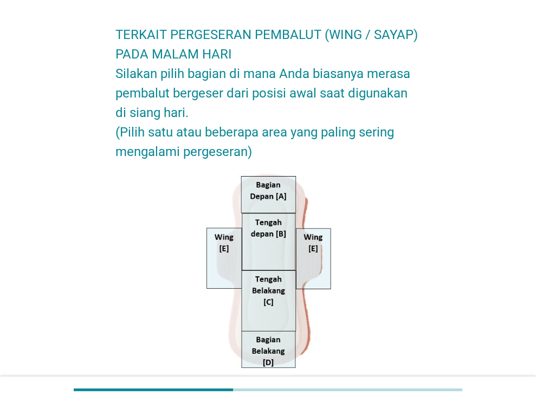
scroll to position [305, 0]
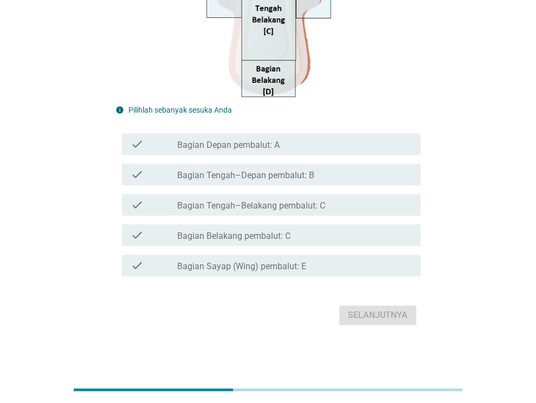
click at [297, 275] on div "check check_box_outline_blank Bagian Sayap (Wing) pembalut: E" at bounding box center [271, 266] width 299 height 22
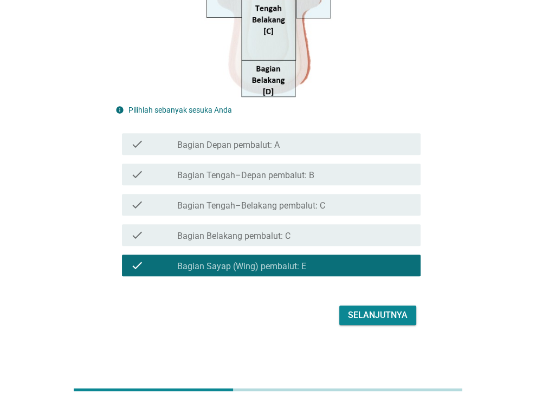
click at [316, 173] on div "check_box_outline_blank Bagian Tengah–Depan pembalut: B" at bounding box center [294, 174] width 235 height 13
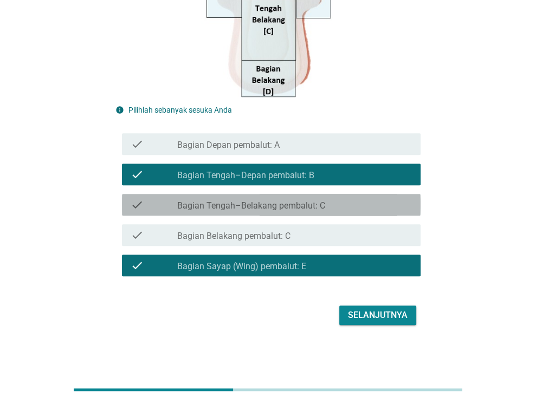
click at [309, 195] on div "check check_box_outline_blank Bagian Tengah–Belakang pembalut: C" at bounding box center [271, 205] width 299 height 22
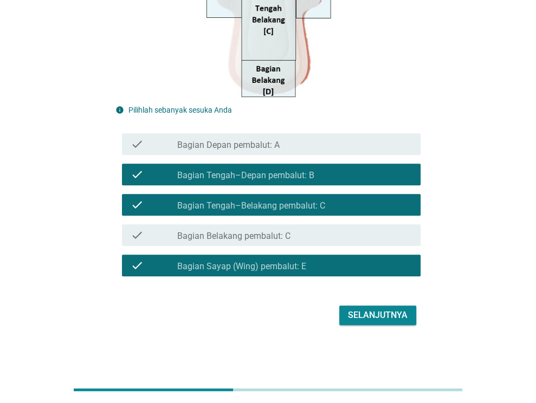
click at [362, 316] on div "Selanjutnya" at bounding box center [378, 315] width 60 height 13
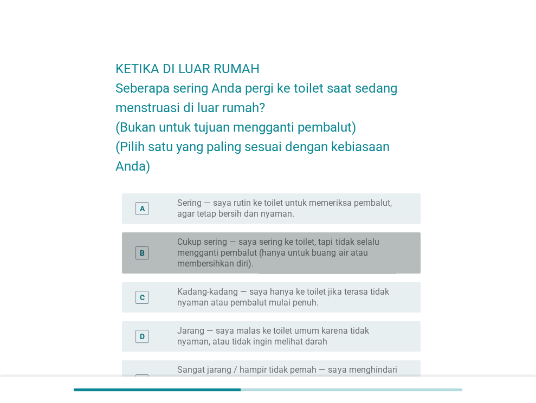
click at [342, 264] on label "Cukup sering — saya sering ke toilet, tapi tidak selalu mengganti pembalut (han…" at bounding box center [290, 253] width 226 height 33
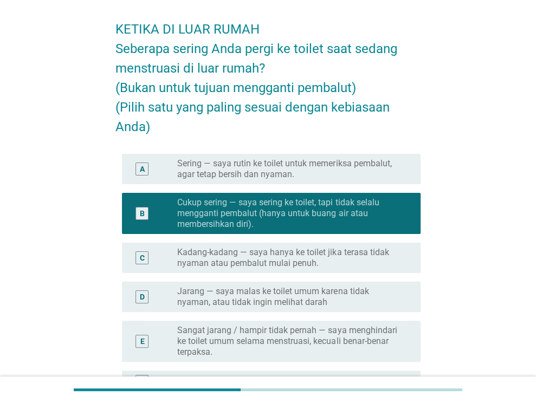
scroll to position [108, 0]
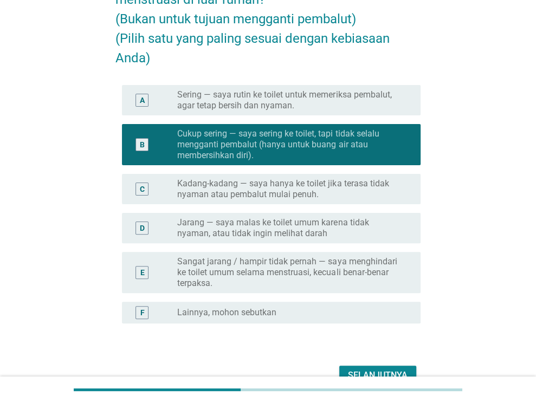
click at [281, 195] on label "Kadang-kadang — saya hanya ke toilet jika terasa tidak nyaman atau pembalut mul…" at bounding box center [290, 189] width 226 height 22
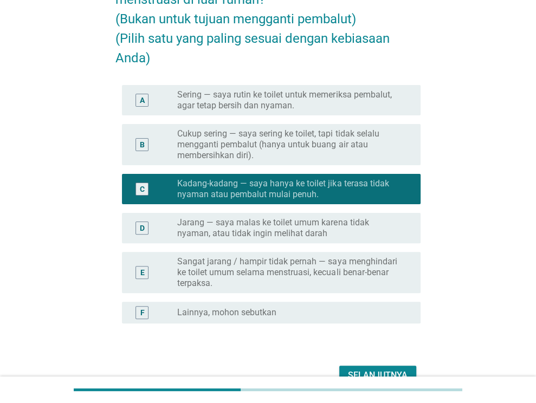
click at [289, 153] on label "Cukup sering — saya sering ke toilet, tapi tidak selalu mengganti pembalut (han…" at bounding box center [290, 145] width 226 height 33
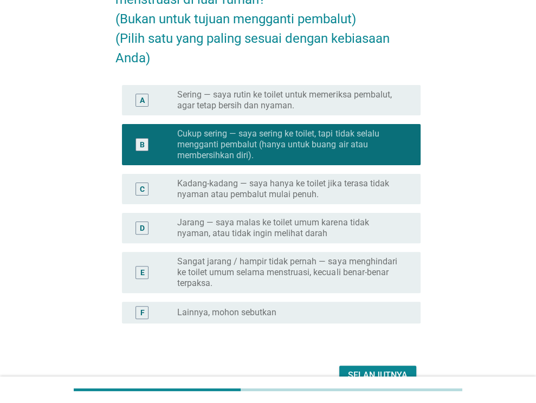
click at [362, 373] on div "Selanjutnya" at bounding box center [378, 375] width 60 height 13
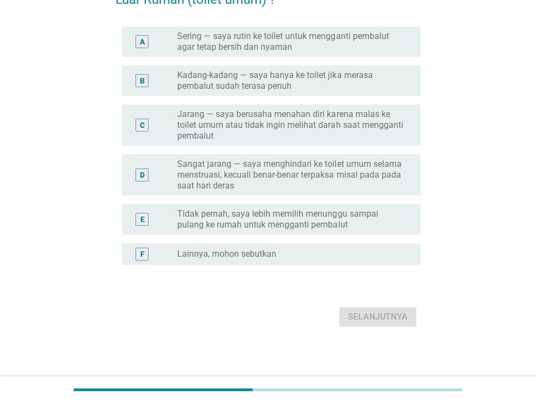
scroll to position [0, 0]
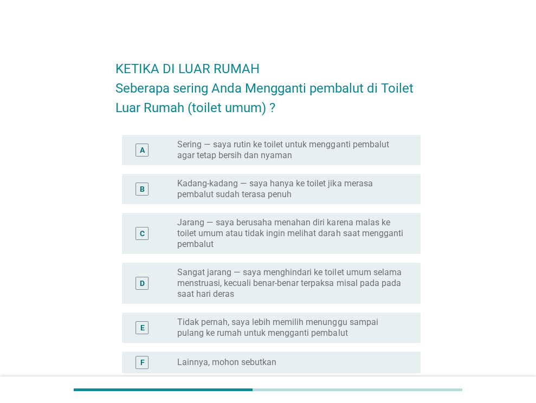
click at [314, 198] on label "Kadang-kadang — saya hanya ke toilet jika merasa pembalut sudah terasa penuh" at bounding box center [290, 189] width 226 height 22
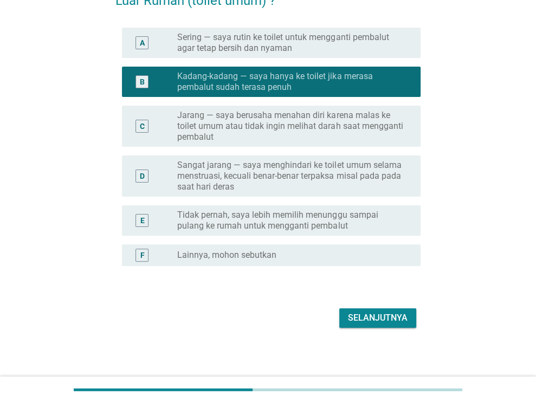
scroll to position [110, 0]
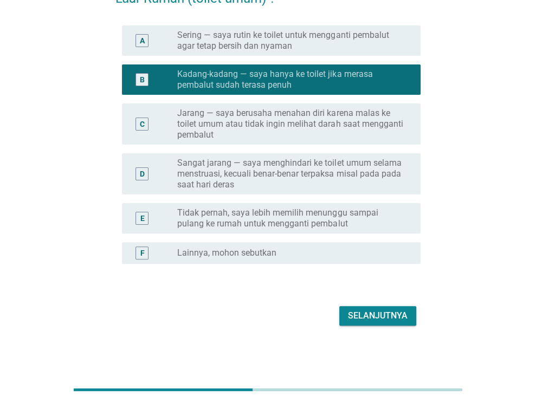
click at [404, 317] on div "Selanjutnya" at bounding box center [378, 316] width 60 height 13
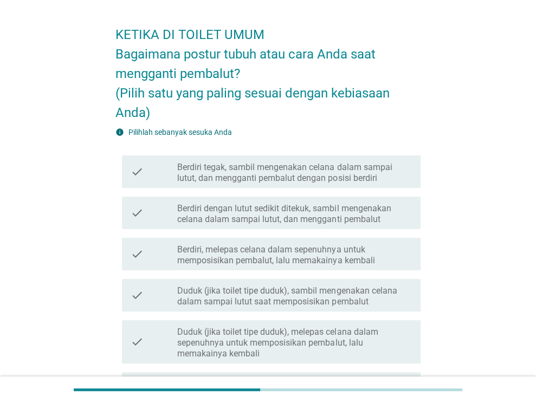
scroll to position [108, 0]
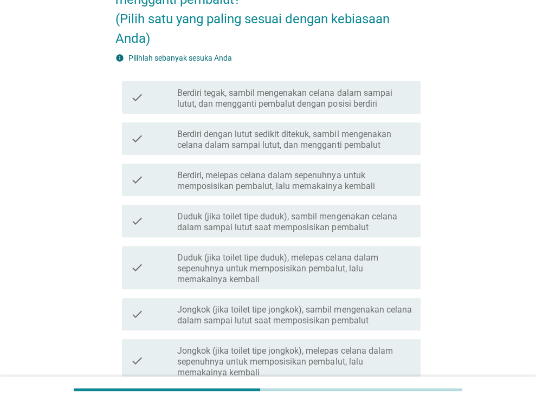
click at [310, 231] on label "Duduk (jika toilet tipe duduk), sambil mengenakan celana dalam sampai lutut saa…" at bounding box center [294, 222] width 235 height 22
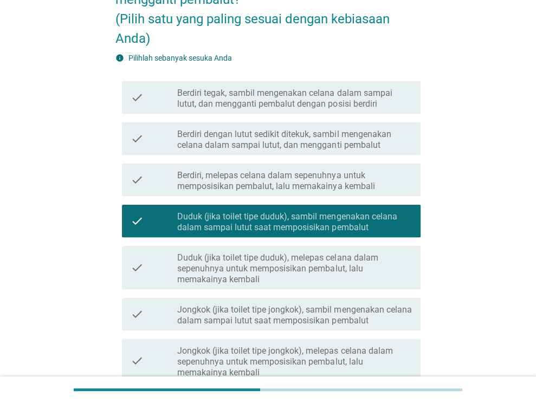
click at [310, 131] on label "Berdiri dengan lutut sedikit ditekuk, sambil mengenakan celana dalam sampai lut…" at bounding box center [294, 140] width 235 height 22
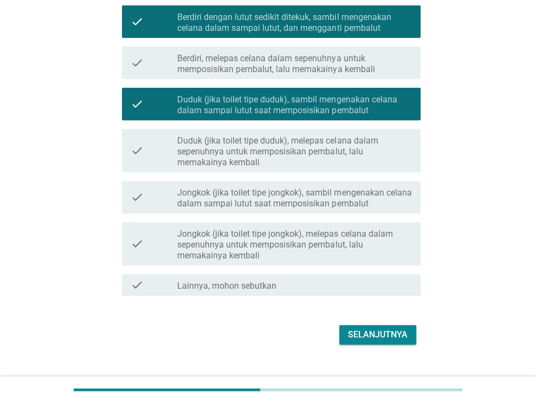
scroll to position [245, 0]
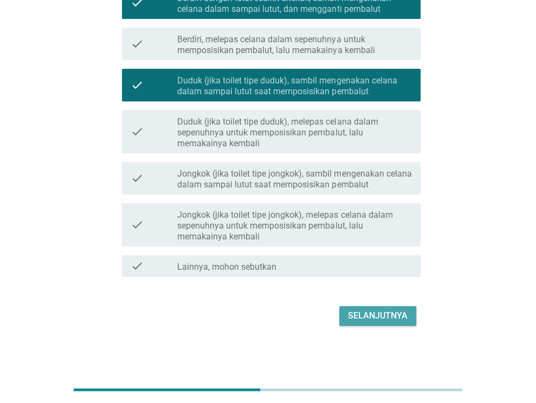
click at [356, 312] on div "Selanjutnya" at bounding box center [378, 316] width 60 height 13
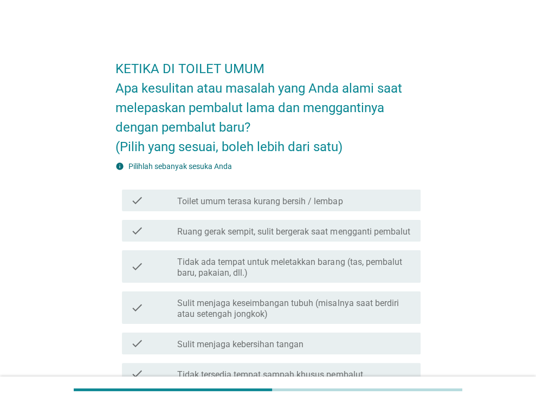
scroll to position [54, 0]
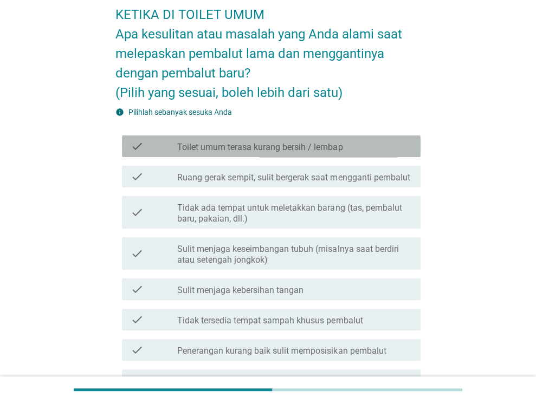
click at [272, 146] on label "Toilet umum terasa kurang bersih / lembap" at bounding box center [259, 147] width 165 height 11
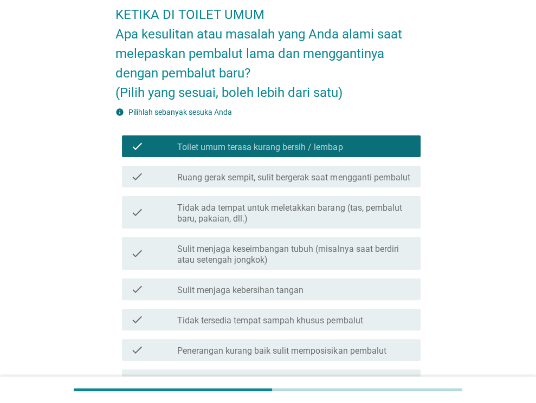
click at [300, 181] on label "Ruang gerak sempit, sulit bergerak saat mengganti pembalut" at bounding box center [293, 177] width 233 height 11
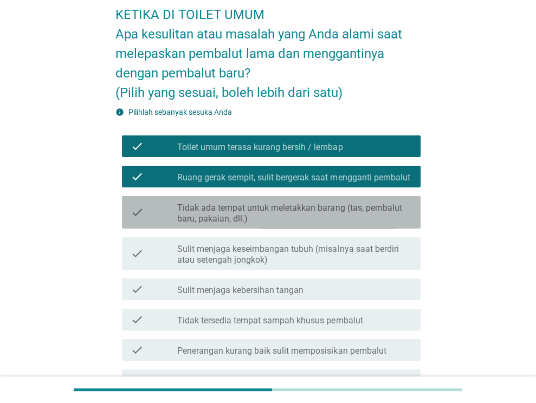
click at [328, 224] on label "Tidak ada tempat untuk meletakkan barang (tas, pembalut baru, pakaian, dll.)" at bounding box center [294, 214] width 235 height 22
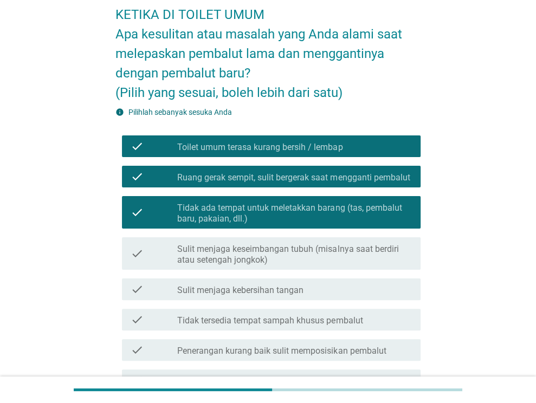
click at [335, 323] on label "Tidak tersedia tempat sampah khusus pembalut" at bounding box center [269, 321] width 185 height 11
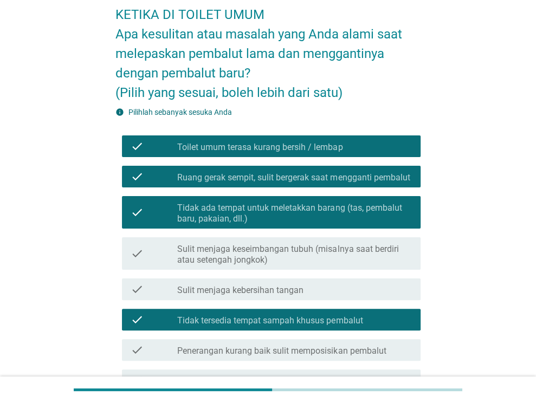
click at [326, 323] on label "Tidak tersedia tempat sampah khusus pembalut" at bounding box center [269, 321] width 185 height 11
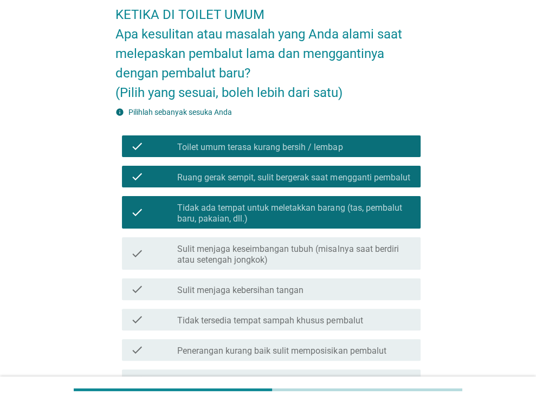
click at [327, 261] on label "Sulit menjaga keseimbangan tubuh (misalnya saat berdiri atau setengah jongkok)" at bounding box center [294, 255] width 235 height 22
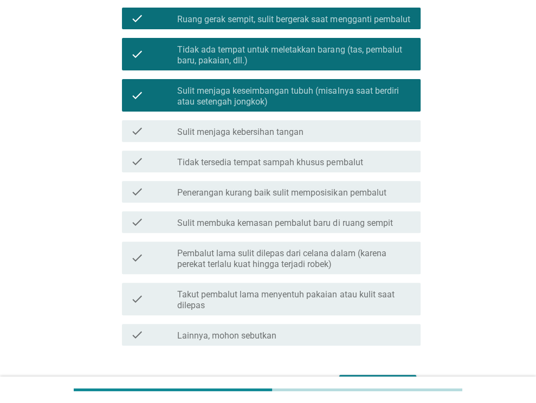
scroll to position [217, 0]
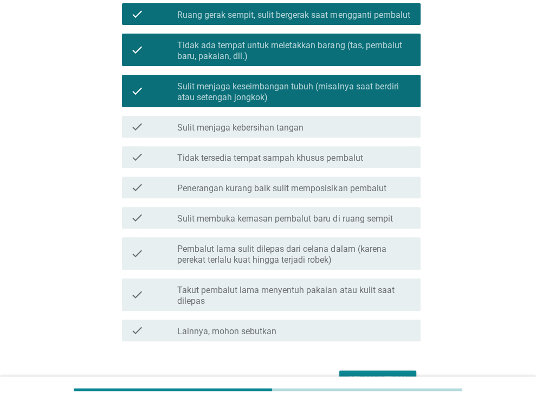
click at [292, 93] on label "Sulit menjaga keseimbangan tubuh (misalnya saat berdiri atau setengah jongkok)" at bounding box center [294, 92] width 235 height 22
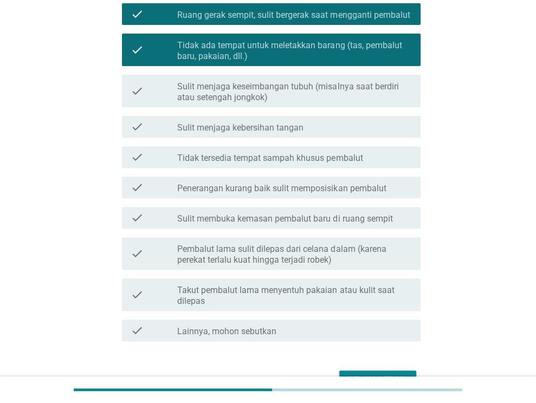
click at [326, 290] on label "Takut pembalut lama menyentuh pakaian atau kulit saat dilepas" at bounding box center [294, 296] width 235 height 22
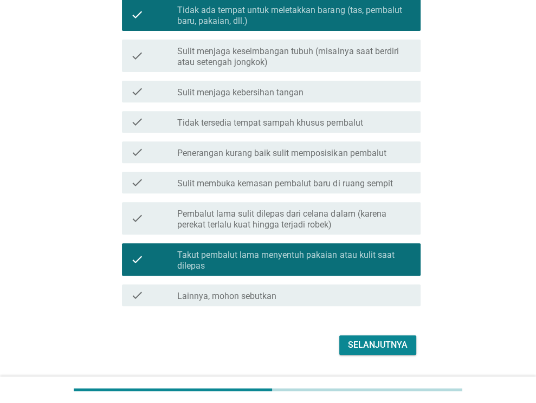
scroll to position [281, 0]
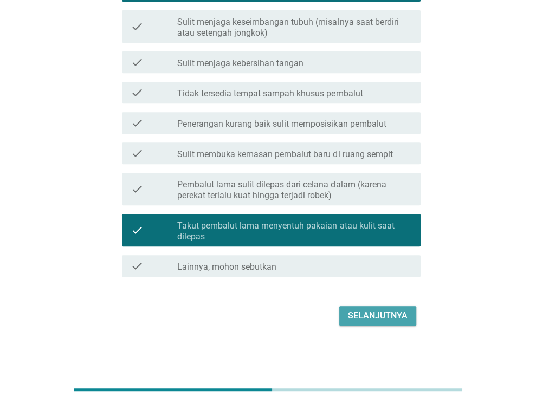
click at [382, 325] on button "Selanjutnya" at bounding box center [377, 316] width 77 height 20
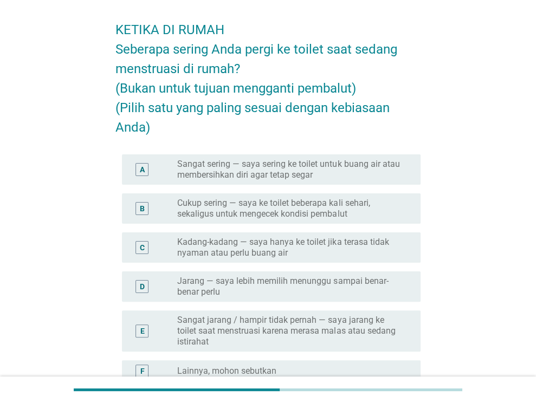
scroll to position [54, 0]
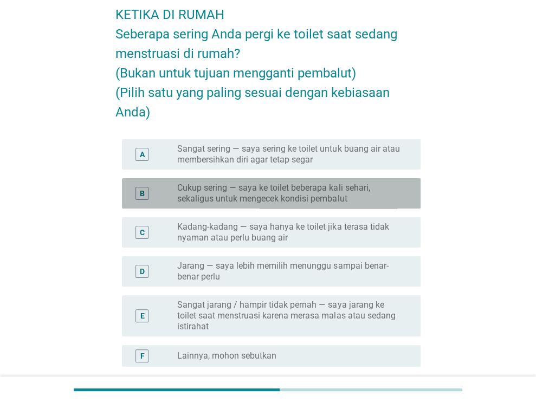
click at [249, 201] on label "Cukup sering — saya ke toilet beberapa kali sehari, sekaligus untuk mengecek ko…" at bounding box center [290, 194] width 226 height 22
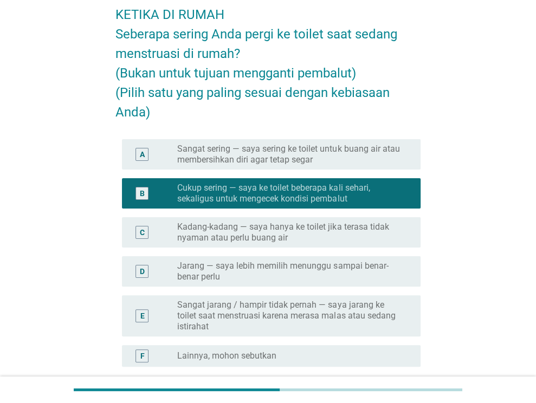
scroll to position [157, 0]
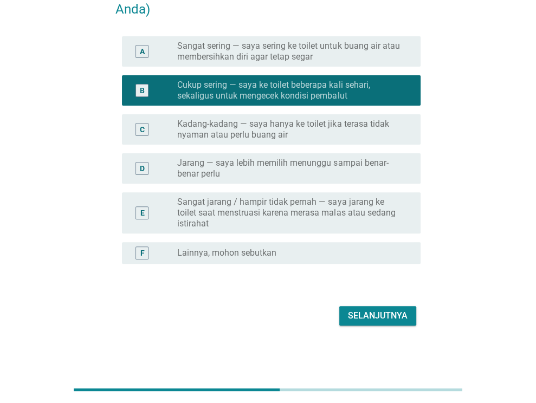
click at [355, 311] on div "Selanjutnya" at bounding box center [378, 316] width 60 height 13
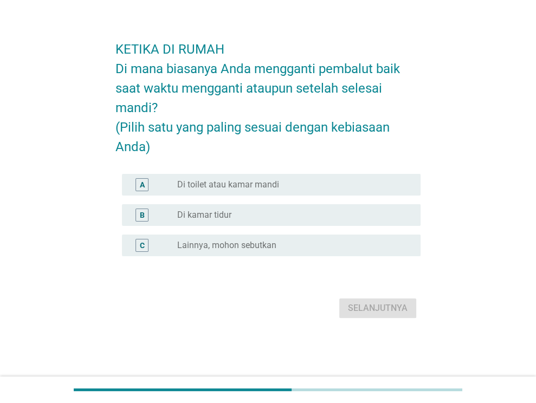
scroll to position [0, 0]
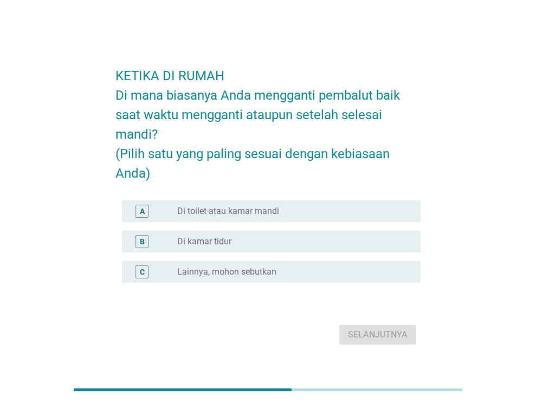
click at [274, 212] on label "Di toilet atau kamar mandi" at bounding box center [228, 211] width 102 height 11
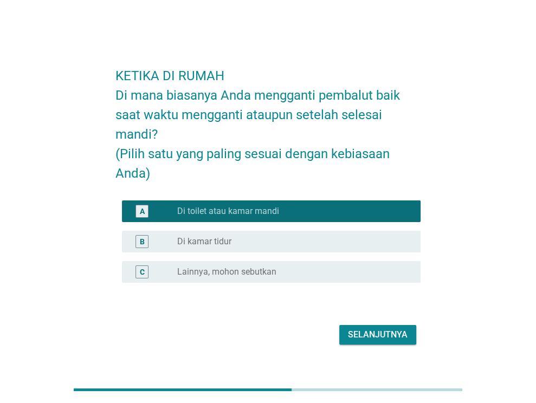
click at [375, 332] on div "Selanjutnya" at bounding box center [378, 335] width 60 height 13
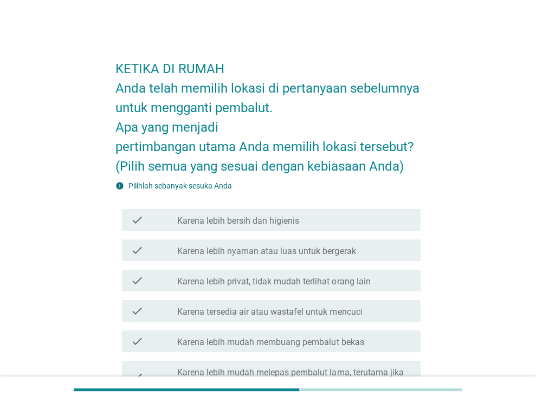
scroll to position [54, 0]
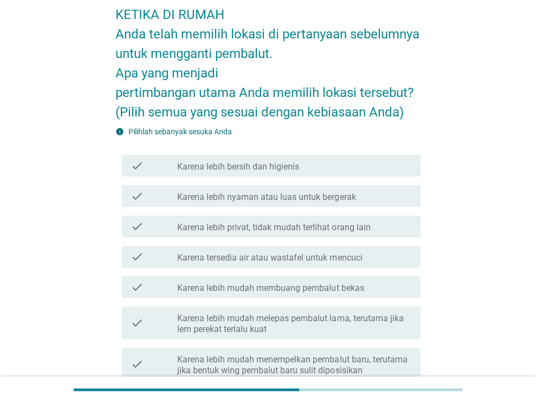
click at [319, 165] on div "check_box_outline_blank Karena lebih bersih dan higienis" at bounding box center [294, 165] width 235 height 13
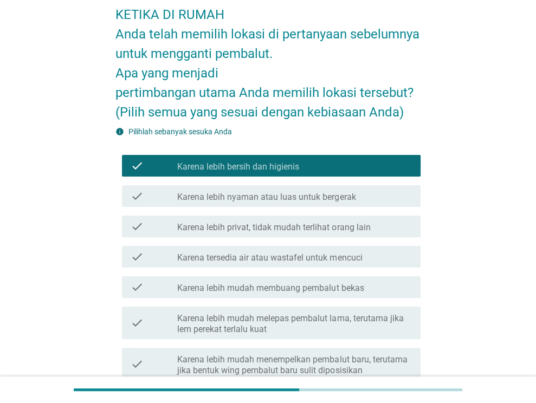
click at [325, 204] on div "check check_box_outline_blank Karena lebih nyaman atau luas untuk bergerak" at bounding box center [271, 196] width 299 height 22
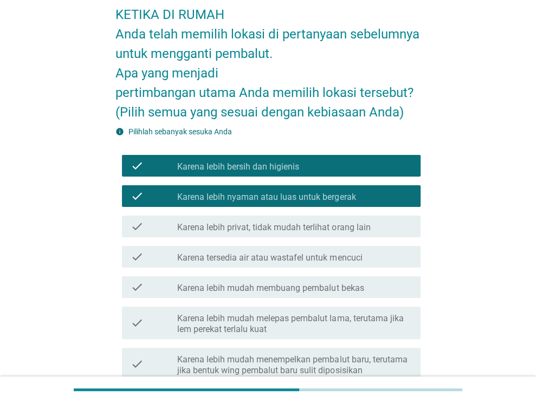
click at [342, 229] on label "Karena lebih privat, tidak mudah terlihat orang lain" at bounding box center [273, 227] width 193 height 11
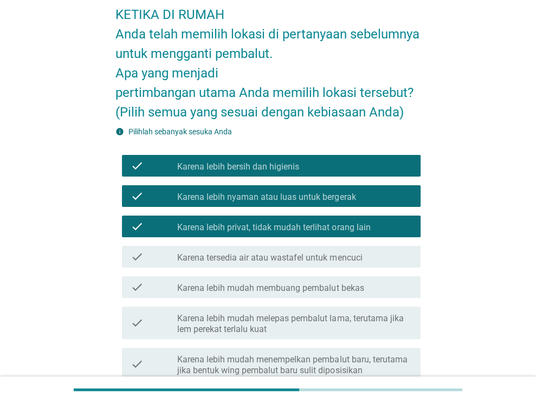
click at [360, 196] on div "check_box_outline_blank Karena lebih nyaman atau luas untuk bergerak" at bounding box center [294, 196] width 235 height 13
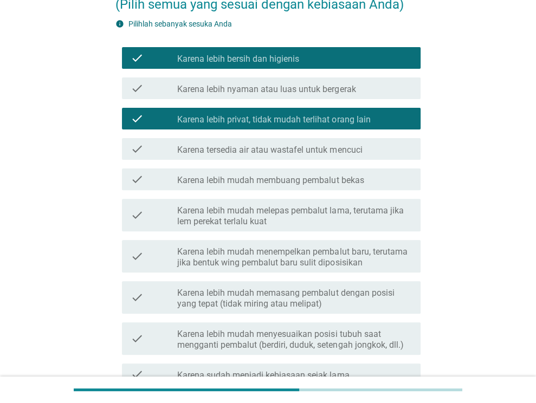
scroll to position [163, 0]
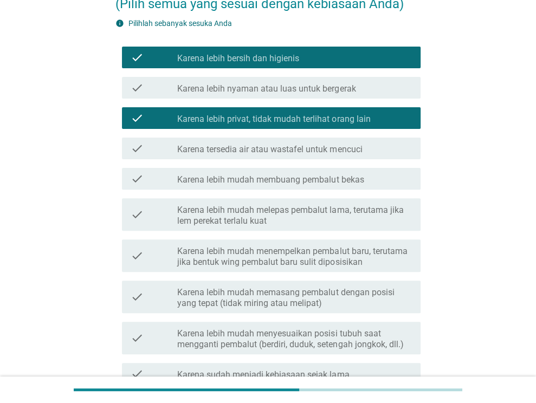
click at [282, 147] on label "Karena tersedia air atau wastafel untuk mencuci" at bounding box center [269, 149] width 185 height 11
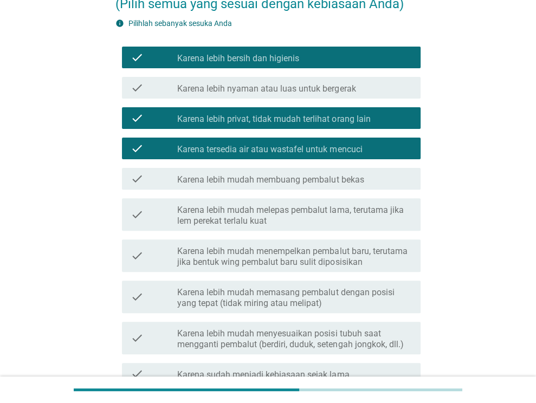
scroll to position [217, 0]
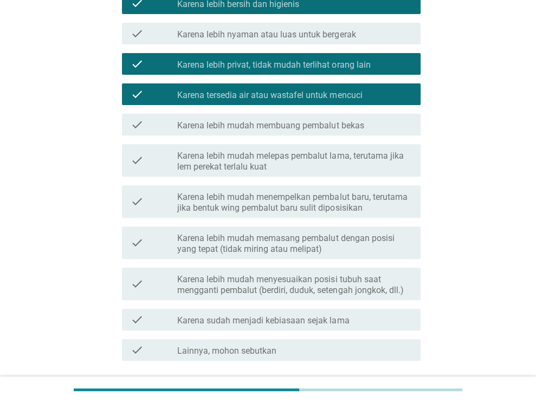
click at [273, 130] on label "Karena lebih mudah membuang pembalut bekas" at bounding box center [270, 125] width 187 height 11
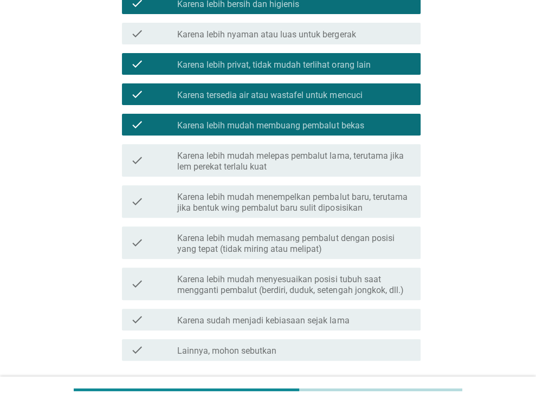
click at [367, 293] on label "Karena lebih mudah menyesuaikan posisi tubuh saat mengganti pembalut (berdiri, …" at bounding box center [294, 285] width 235 height 22
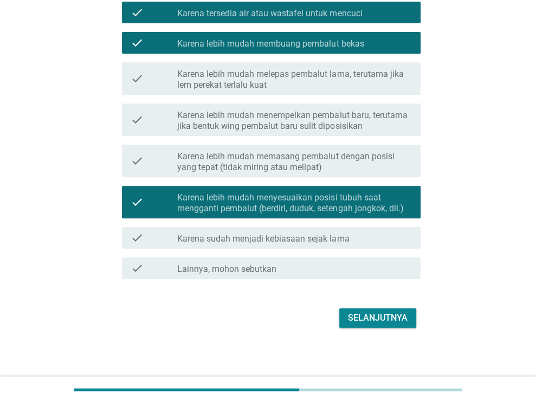
scroll to position [301, 0]
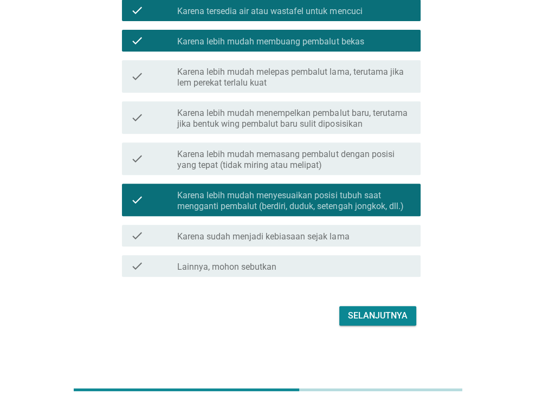
click at [399, 318] on div "Selanjutnya" at bounding box center [378, 316] width 60 height 13
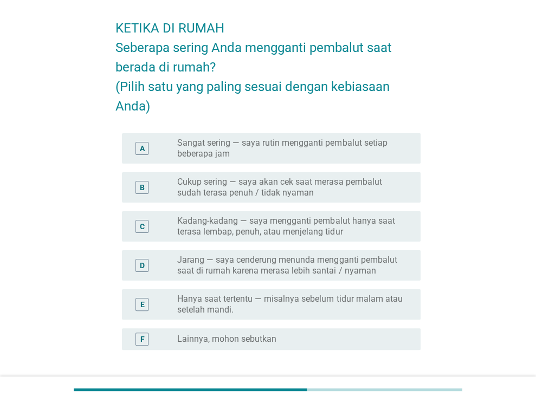
scroll to position [54, 0]
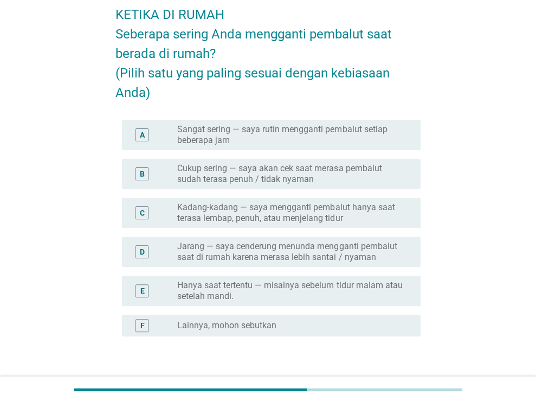
click at [297, 213] on label "Kadang-kadang — saya mengganti pembalut hanya saat terasa lembap, penuh, atau m…" at bounding box center [290, 213] width 226 height 22
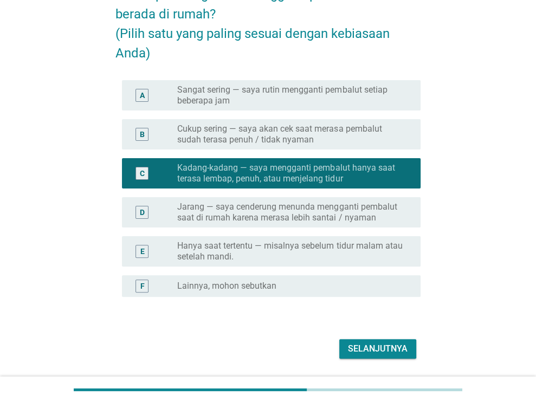
scroll to position [127, 0]
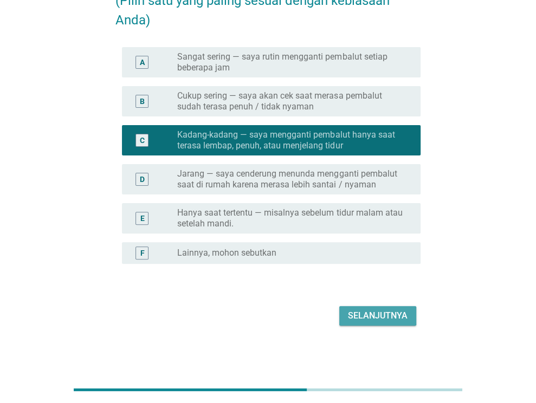
click at [373, 315] on div "Selanjutnya" at bounding box center [378, 316] width 60 height 13
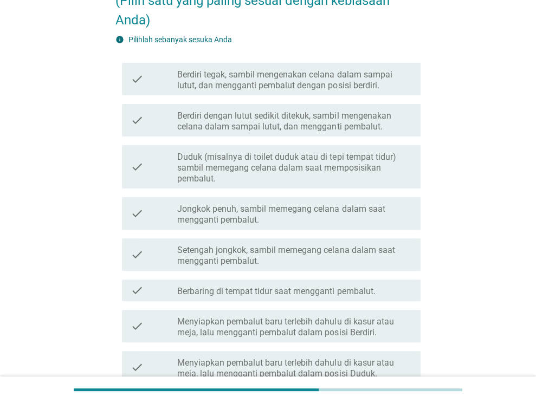
scroll to position [0, 0]
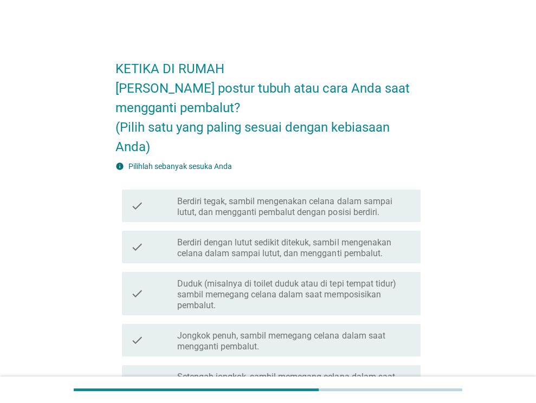
click at [299, 248] on label "Berdiri dengan lutut sedikit ditekuk, sambil mengenakan celana dalam sampai lut…" at bounding box center [294, 248] width 235 height 22
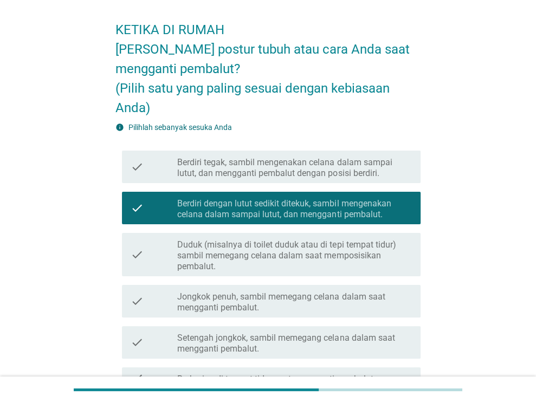
scroll to position [54, 0]
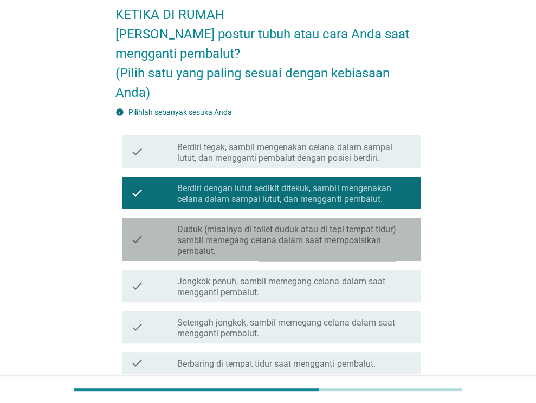
click at [300, 245] on label "Duduk (misalnya di toilet duduk atau di tepi tempat tidur) sambil memegang cela…" at bounding box center [294, 240] width 235 height 33
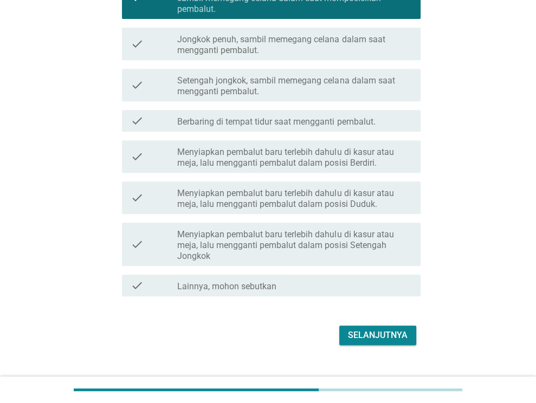
scroll to position [316, 0]
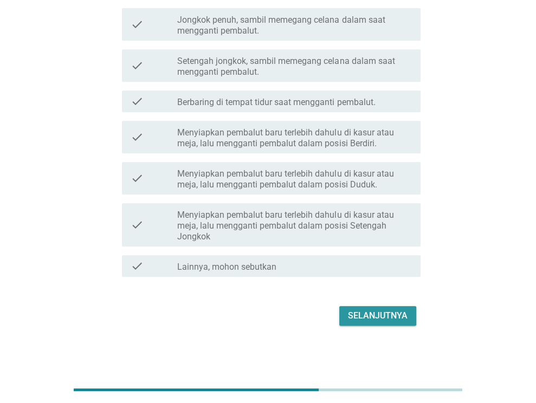
click at [362, 314] on div "Selanjutnya" at bounding box center [378, 316] width 60 height 13
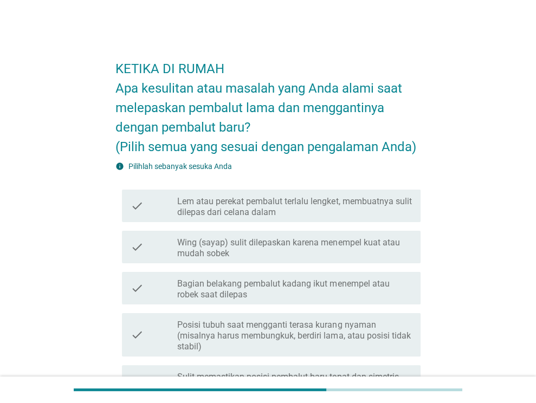
scroll to position [54, 0]
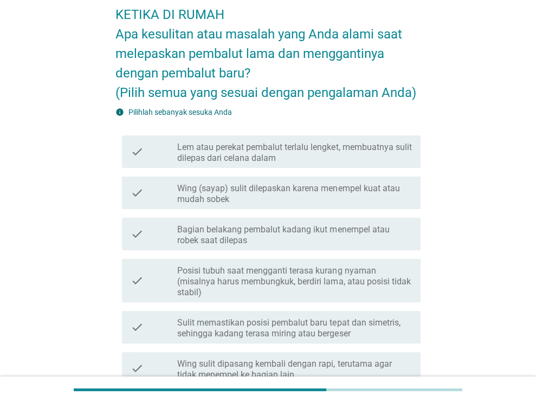
click at [291, 154] on label "Lem atau perekat pembalut terlalu lengket, membuatnya sulit dilepas dari celana…" at bounding box center [294, 153] width 235 height 22
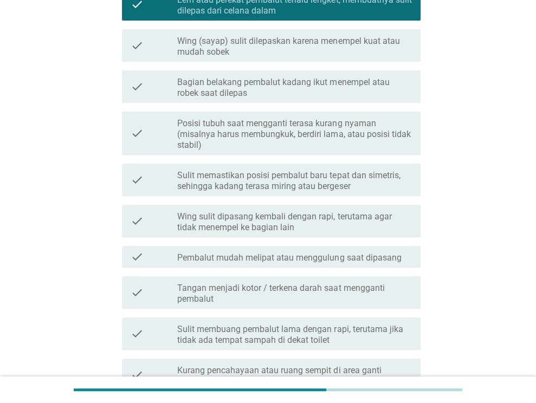
scroll to position [217, 0]
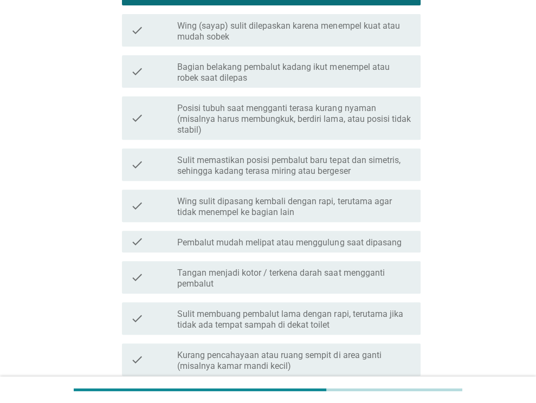
click at [359, 166] on label "Sulit memastikan posisi pembalut baru tepat dan simetris, sehingga kadang teras…" at bounding box center [294, 166] width 235 height 22
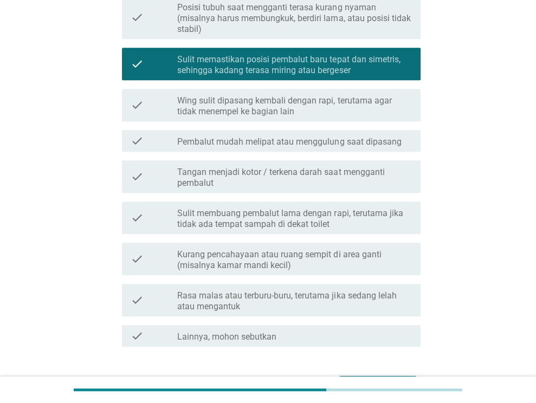
scroll to position [325, 0]
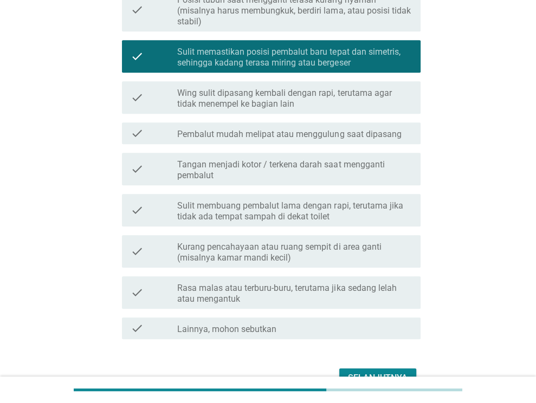
click at [373, 101] on label "Wing sulit dipasang kembali dengan rapi, terutama agar tidak menempel ke bagian…" at bounding box center [294, 99] width 235 height 22
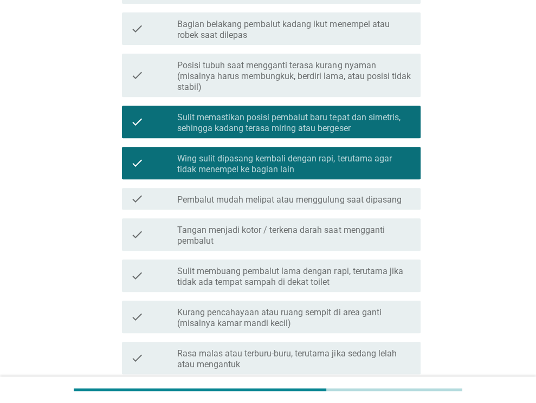
scroll to position [271, 0]
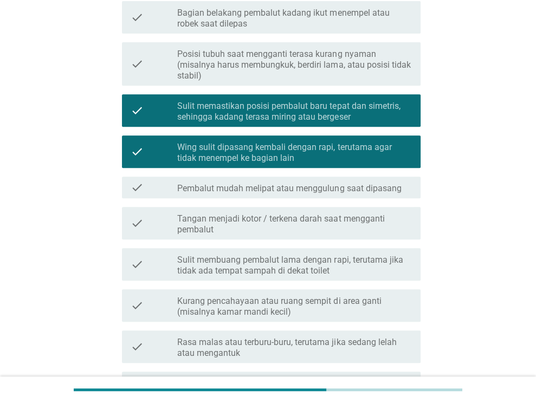
click at [355, 189] on label "Pembalut mudah melipat atau menggulung saat dipasang" at bounding box center [289, 188] width 224 height 11
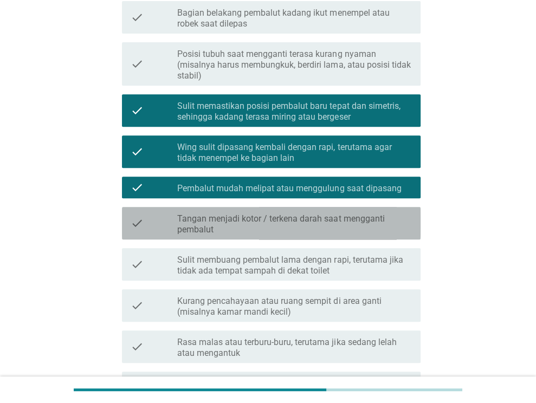
click at [322, 224] on label "Tangan menjadi kotor / terkena darah saat mengganti pembalut" at bounding box center [294, 225] width 235 height 22
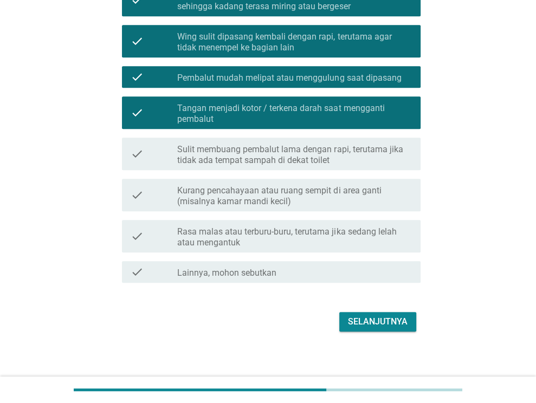
scroll to position [388, 0]
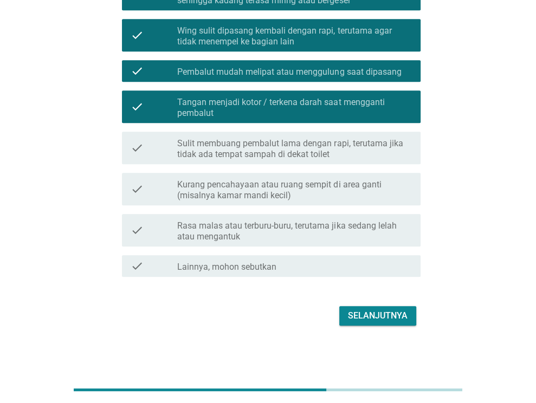
click at [375, 236] on label "Rasa malas atau terburu-buru, terutama jika sedang lelah atau mengantuk" at bounding box center [294, 232] width 235 height 22
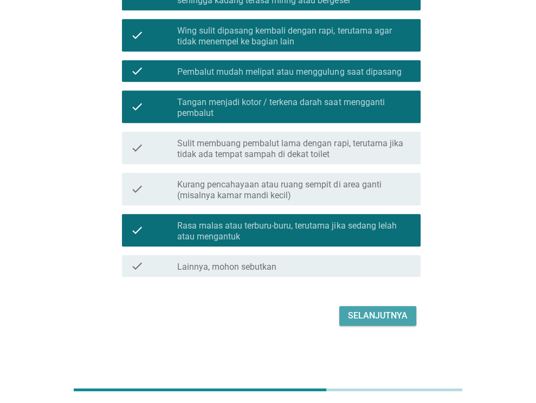
click at [381, 317] on div "Selanjutnya" at bounding box center [378, 316] width 60 height 13
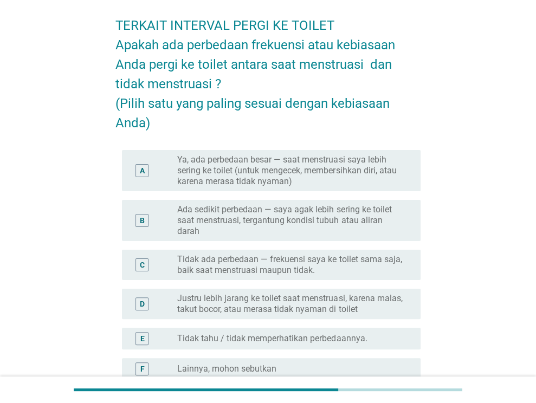
scroll to position [108, 0]
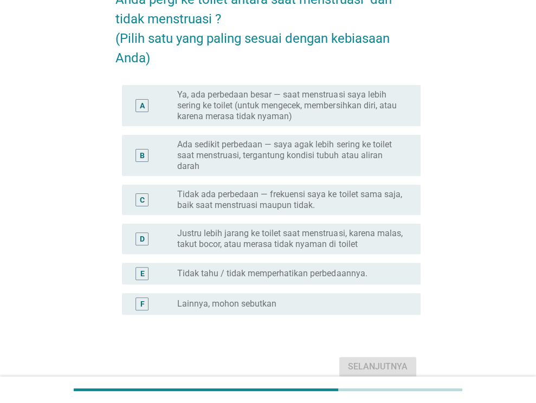
click at [339, 108] on label "Ya, ada perbedaan besar — saat menstruasi saya lebih sering ke toilet (untuk me…" at bounding box center [290, 105] width 226 height 33
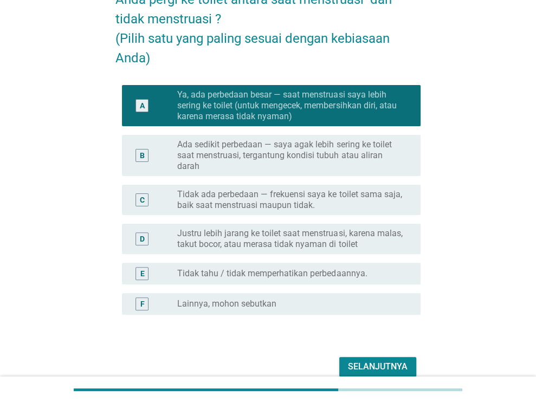
click at [323, 169] on label "Ada sedikit perbedaan — saya agak lebih sering ke toilet saat menstruasi, terga…" at bounding box center [290, 155] width 226 height 33
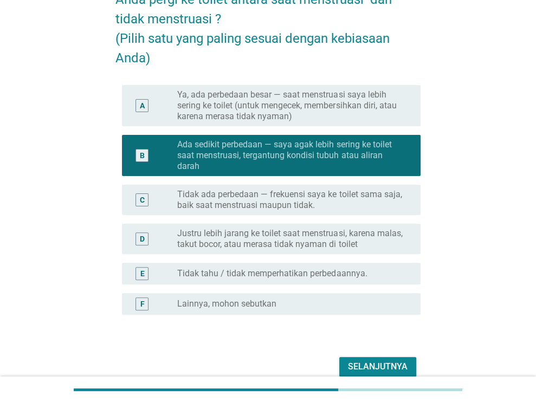
click at [369, 368] on div "Selanjutnya" at bounding box center [378, 367] width 60 height 13
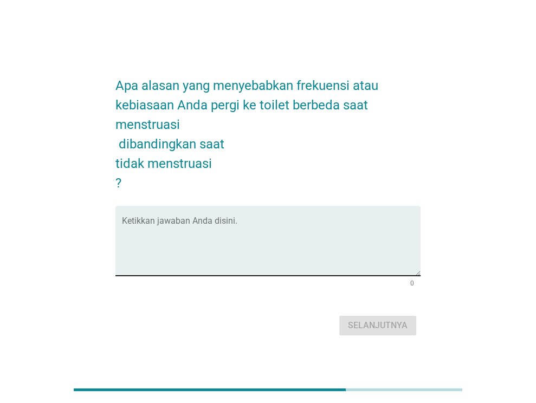
click at [226, 258] on textarea "Ketikkan jawaban Anda disini." at bounding box center [271, 247] width 299 height 57
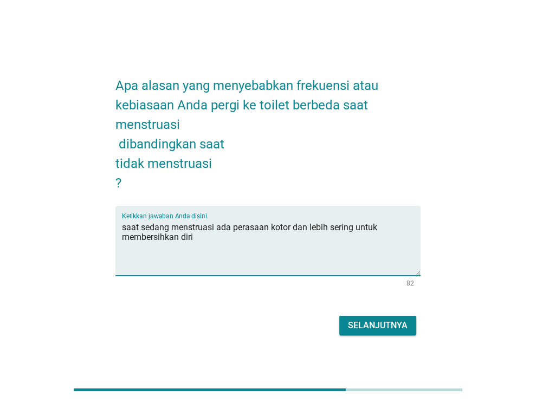
type textarea "saat sedang menstruasi ada perasaan kotor dan lebih sering untuk membersihkan d…"
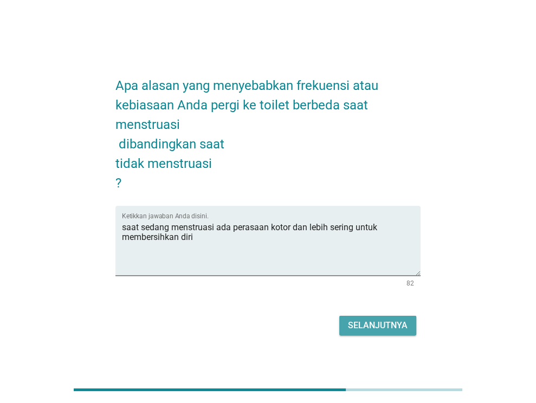
click at [355, 323] on div "Selanjutnya" at bounding box center [378, 325] width 60 height 13
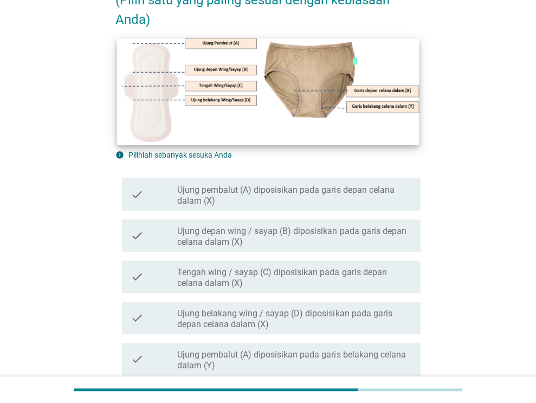
scroll to position [163, 0]
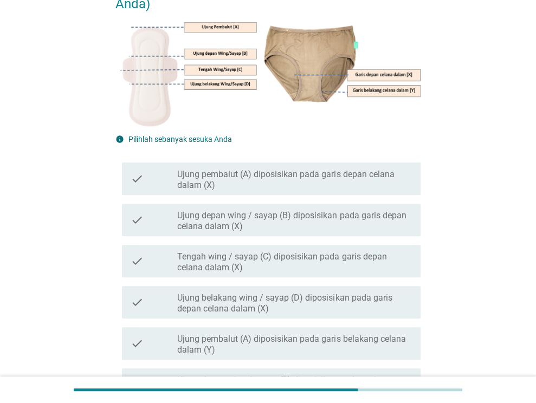
click at [274, 263] on label "Tengah wing / sayap (C) diposisikan pada garis depan celana dalam (X)" at bounding box center [294, 263] width 235 height 22
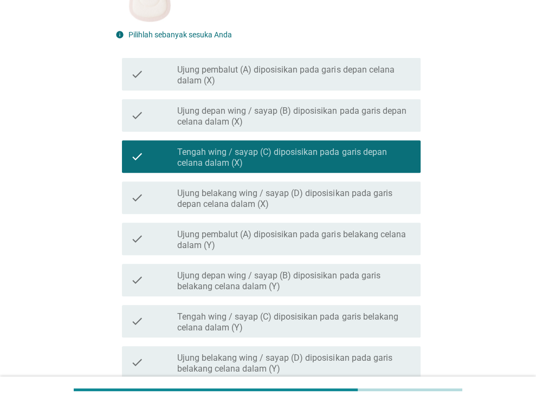
scroll to position [380, 0]
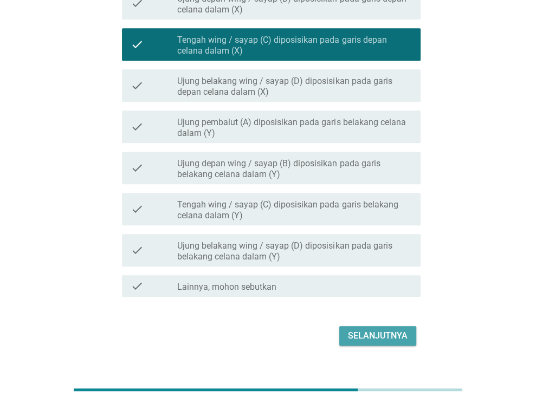
click at [377, 337] on div "Selanjutnya" at bounding box center [378, 336] width 60 height 13
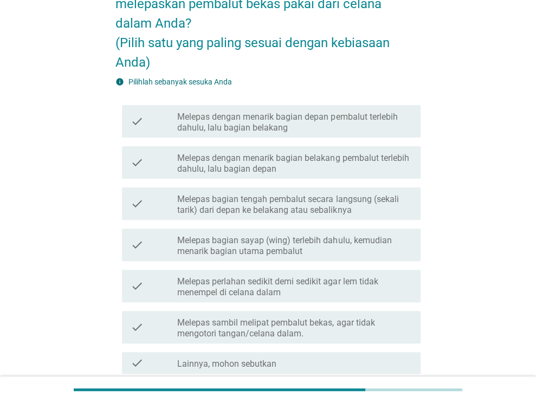
scroll to position [163, 0]
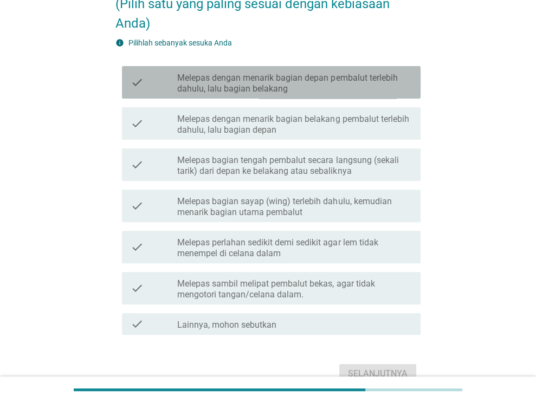
click at [371, 85] on label "Melepas dengan menarik bagian depan pembalut terlebih dahulu, lalu bagian belak…" at bounding box center [294, 84] width 235 height 22
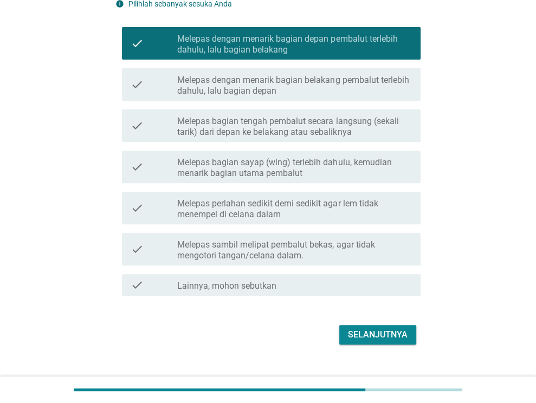
scroll to position [217, 0]
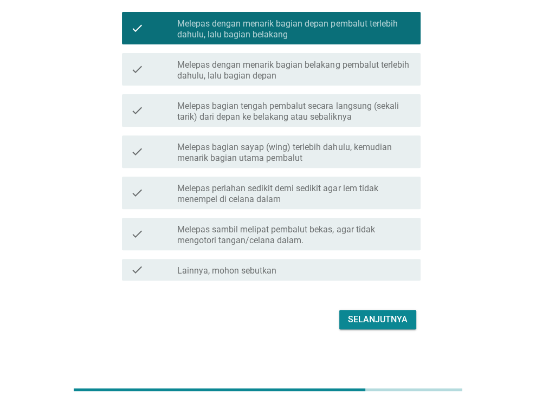
click at [332, 136] on div "check check_box_outline_blank Melepas bagian sayap (wing) terlebih dahulu, kemu…" at bounding box center [271, 152] width 299 height 33
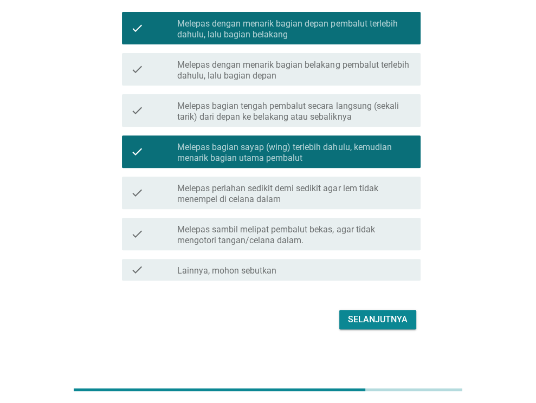
click at [359, 318] on div "Selanjutnya" at bounding box center [378, 319] width 60 height 13
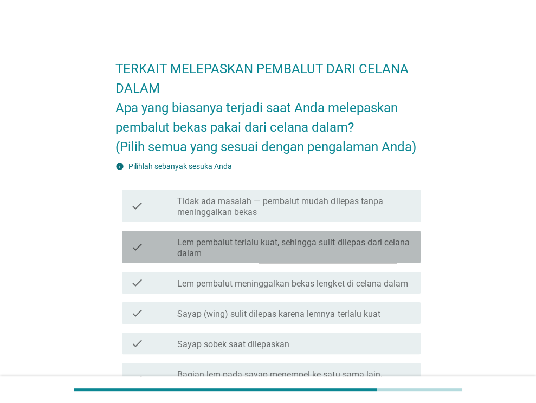
click at [313, 253] on label "Lem pembalut terlalu kuat, sehingga sulit dilepas dari celana dalam" at bounding box center [294, 248] width 235 height 22
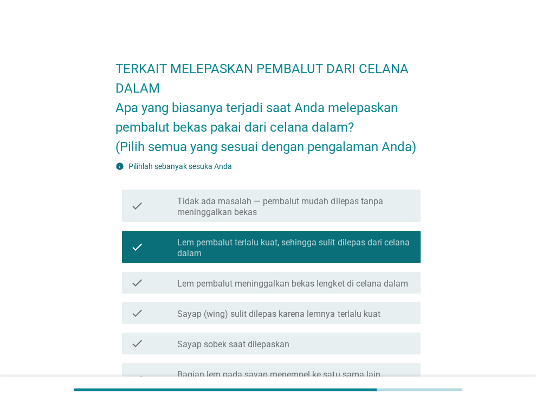
scroll to position [54, 0]
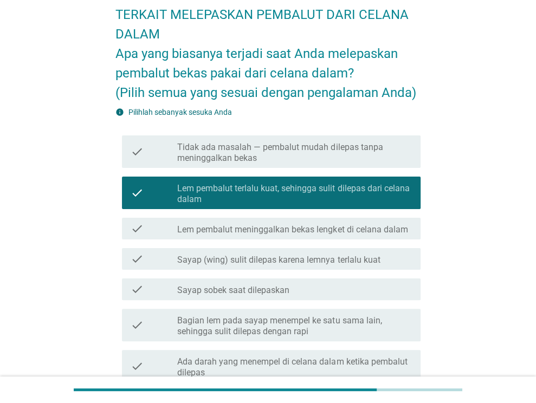
click at [316, 234] on label "Lem pembalut meninggalkan bekas lengket di celana dalam" at bounding box center [292, 229] width 230 height 11
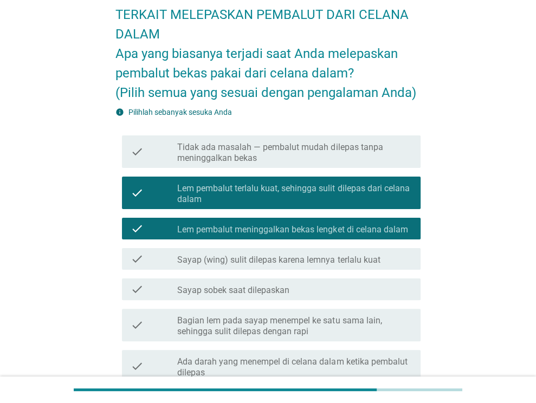
click at [350, 197] on label "Lem pembalut terlalu kuat, sehingga sulit dilepas dari celana dalam" at bounding box center [294, 194] width 235 height 22
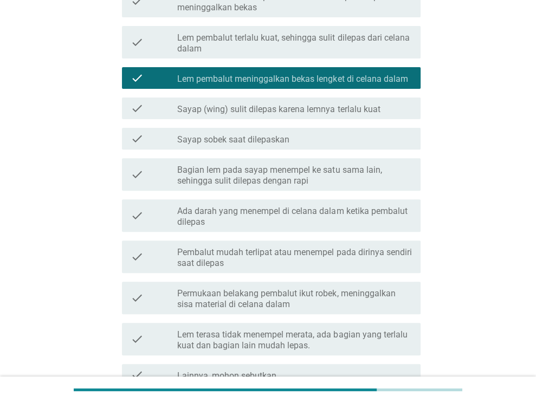
scroll to position [217, 0]
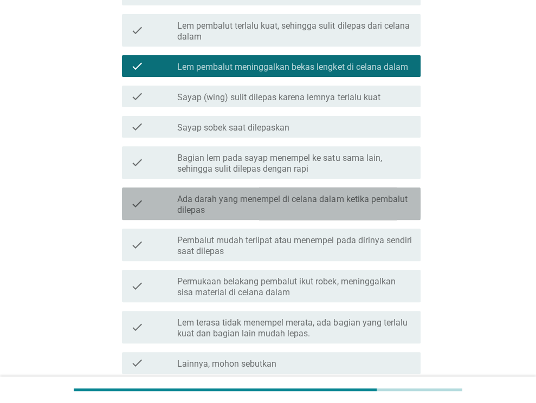
click at [324, 208] on label "Ada darah yang menempel di celana dalam ketika pembalut dilepas" at bounding box center [294, 205] width 235 height 22
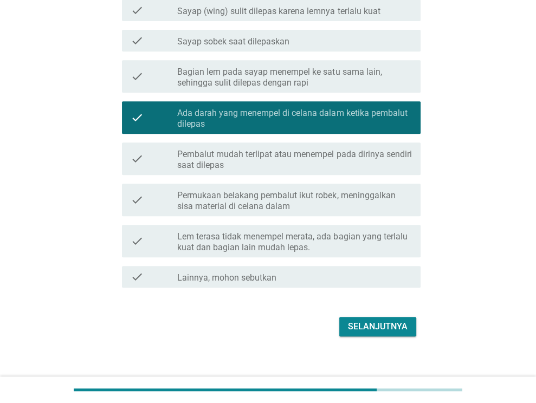
scroll to position [314, 0]
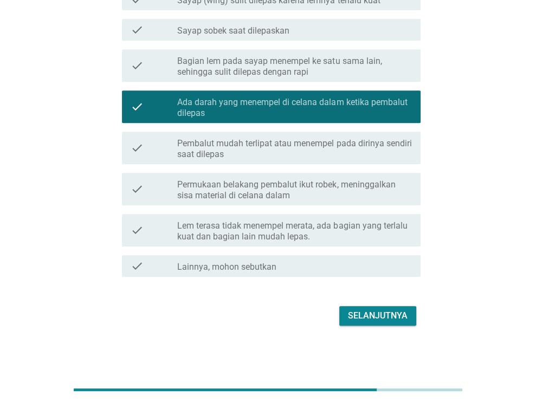
click at [362, 316] on div "Selanjutnya" at bounding box center [378, 316] width 60 height 13
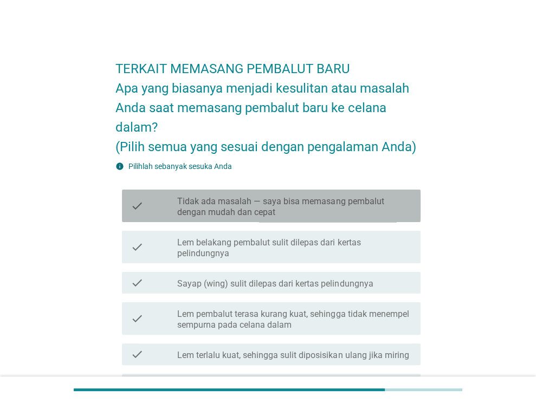
click at [275, 212] on label "Tidak ada masalah — saya bisa memasang pembalut dengan mudah dan cepat" at bounding box center [294, 207] width 235 height 22
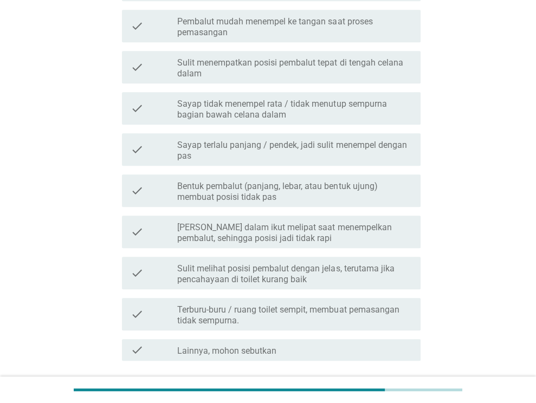
scroll to position [380, 0]
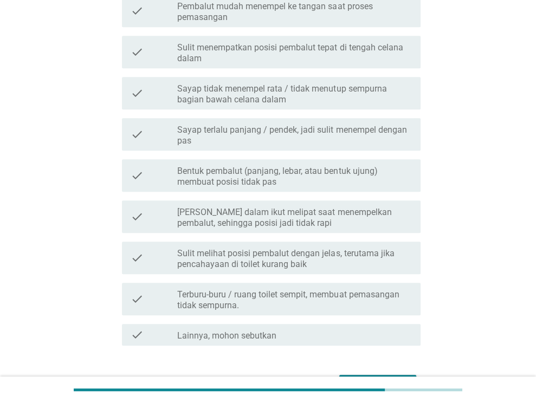
click at [296, 305] on label "Terburu-buru / ruang toilet sempit, membuat pemasangan tidak sempurna." at bounding box center [294, 301] width 235 height 22
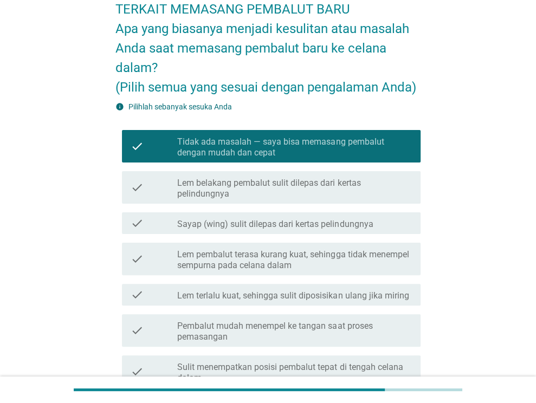
scroll to position [54, 0]
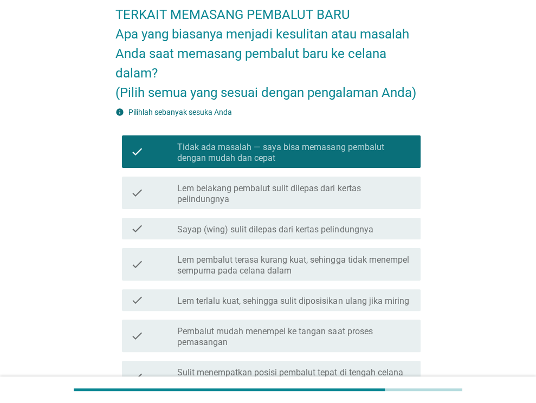
click at [338, 266] on label "Lem pembalut terasa kurang kuat, sehingga tidak menempel sempurna pada celana d…" at bounding box center [294, 266] width 235 height 22
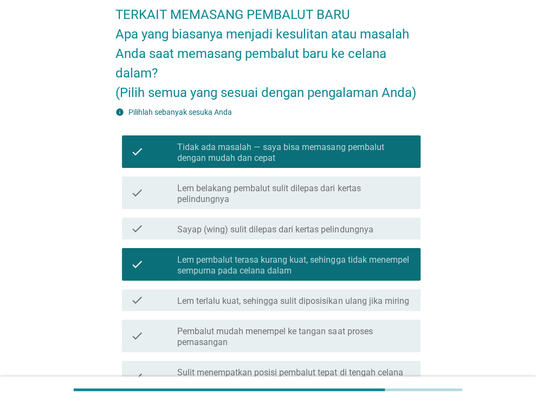
click at [311, 149] on label "Tidak ada masalah — saya bisa memasang pembalut dengan mudah dan cepat" at bounding box center [294, 153] width 235 height 22
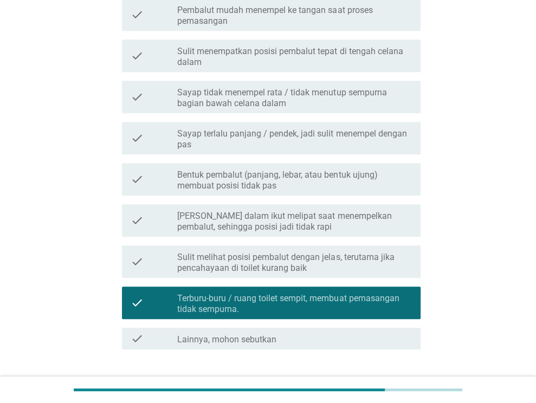
scroll to position [448, 0]
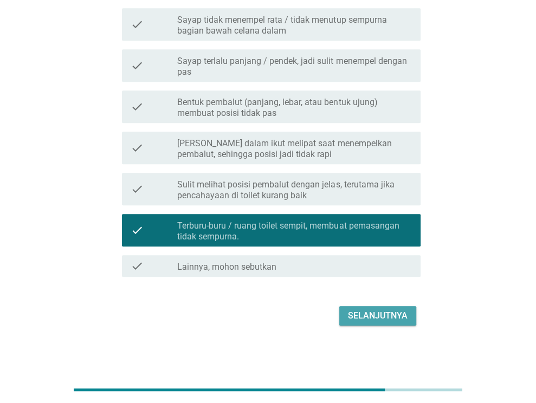
click at [380, 312] on div "Selanjutnya" at bounding box center [378, 316] width 60 height 13
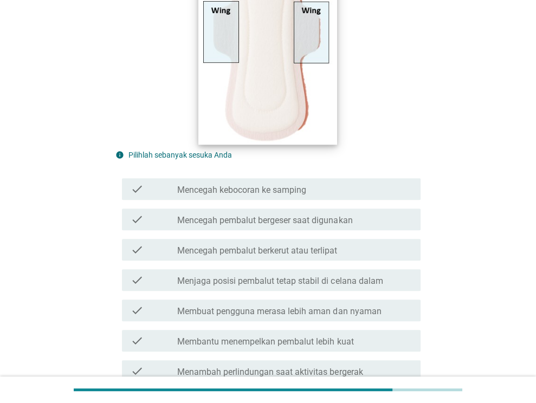
scroll to position [217, 0]
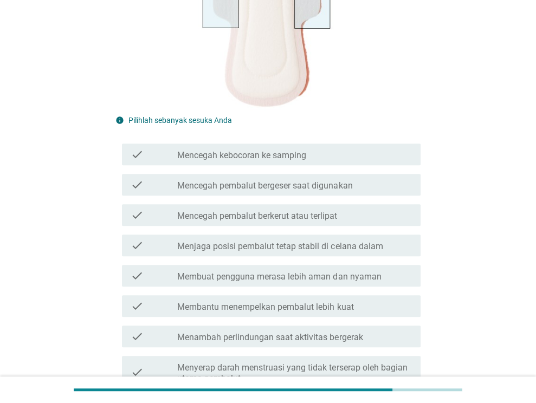
click at [228, 157] on label "Mencegah kebocoran ke samping" at bounding box center [241, 155] width 129 height 11
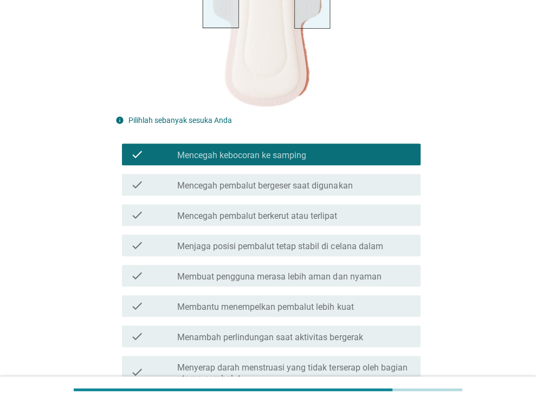
click at [261, 194] on div "check check_box_outline_blank Mencegah pembalut bergeser saat digunakan" at bounding box center [271, 185] width 299 height 22
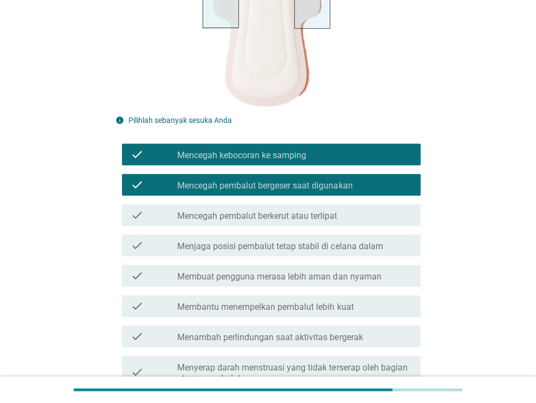
click at [312, 217] on label "Mencegah pembalut berkerut atau terlipat" at bounding box center [257, 216] width 160 height 11
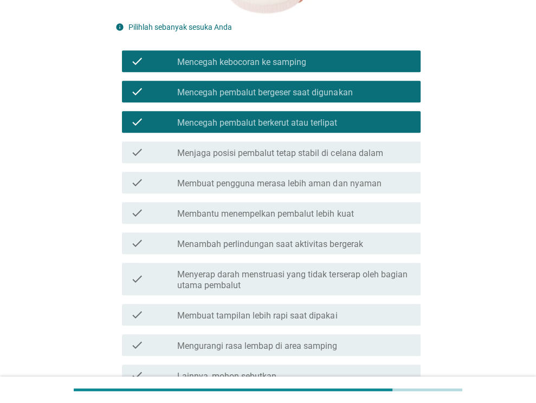
scroll to position [325, 0]
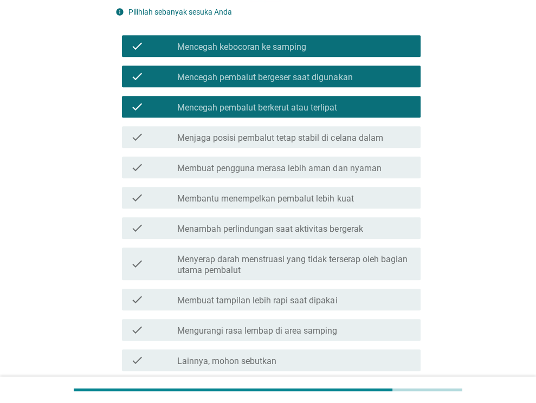
click at [257, 239] on div "check check_box_outline_blank Menambah perlindungan saat aktivitas bergerak" at bounding box center [271, 228] width 299 height 22
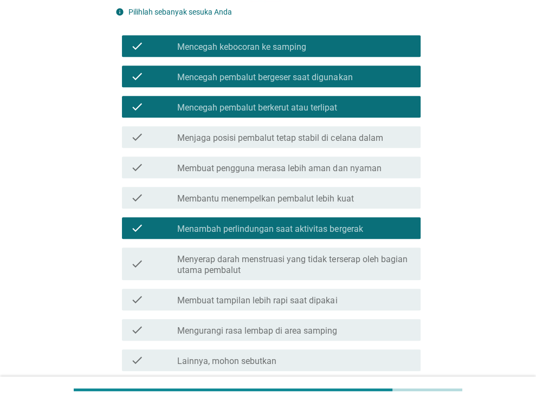
click at [264, 199] on label "Membantu menempelkan pembalut lebih kuat" at bounding box center [265, 199] width 176 height 11
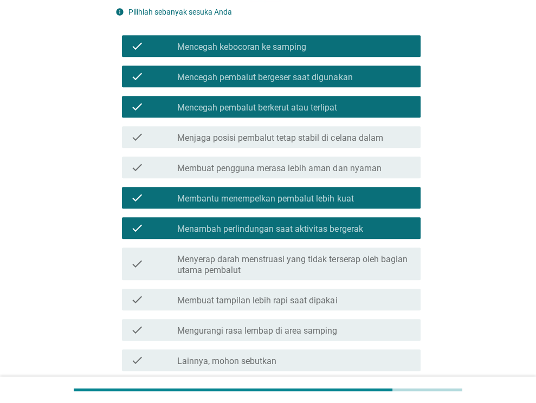
click at [277, 165] on label "Membuat pengguna merasa lebih aman dan nyaman" at bounding box center [279, 168] width 204 height 11
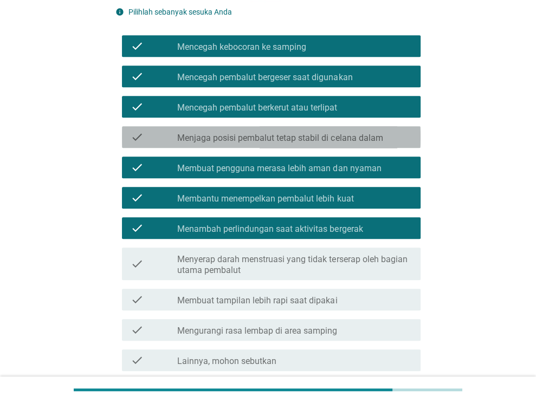
click at [284, 137] on label "Menjaga posisi pembalut tetap stabil di celana dalam" at bounding box center [280, 138] width 206 height 11
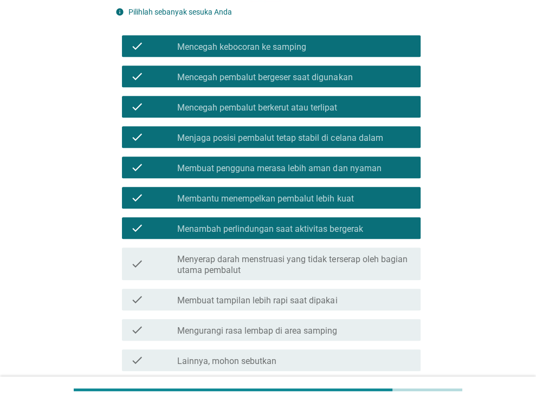
scroll to position [380, 0]
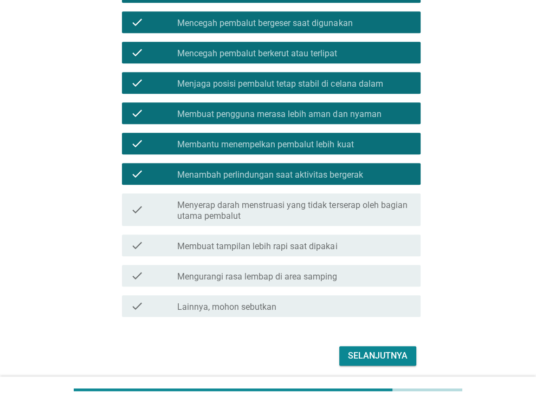
click at [362, 357] on div "Selanjutnya" at bounding box center [378, 356] width 60 height 13
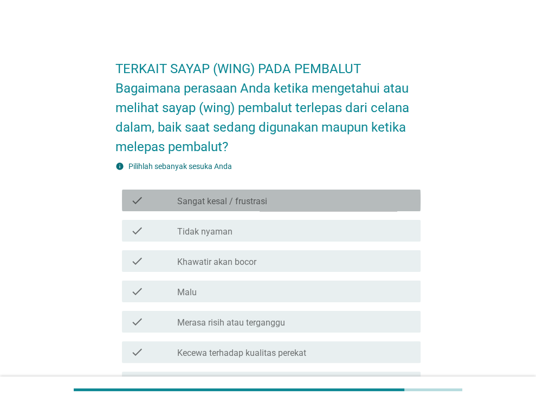
click at [260, 203] on label "Sangat kesal / frustrasi" at bounding box center [222, 201] width 90 height 11
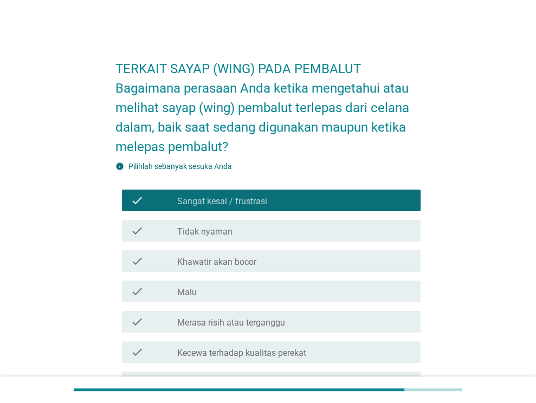
click at [257, 227] on div "check_box_outline_blank Tidak nyaman" at bounding box center [294, 230] width 235 height 13
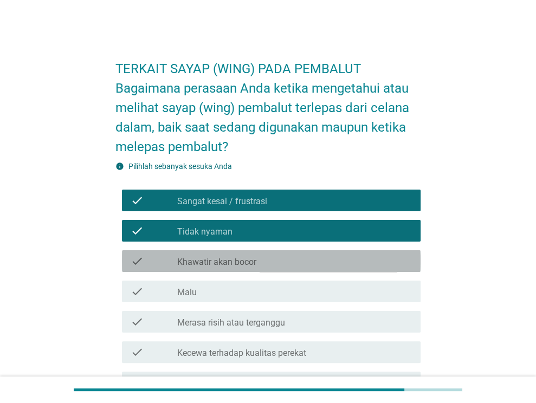
click at [279, 264] on div "check_box_outline_blank Khawatir akan bocor" at bounding box center [294, 261] width 235 height 13
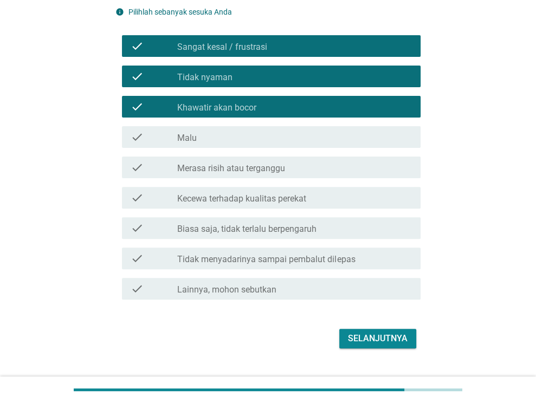
scroll to position [163, 0]
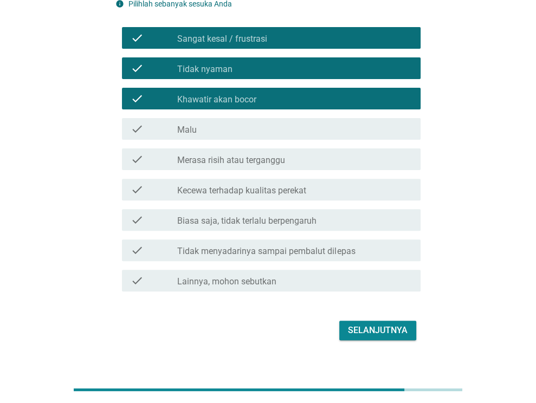
click at [328, 160] on div "check_box_outline_blank Merasa risih atau terganggu" at bounding box center [294, 159] width 235 height 13
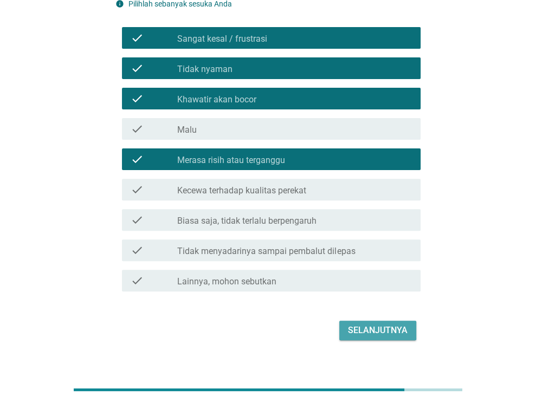
click at [387, 324] on div "Selanjutnya" at bounding box center [378, 330] width 60 height 13
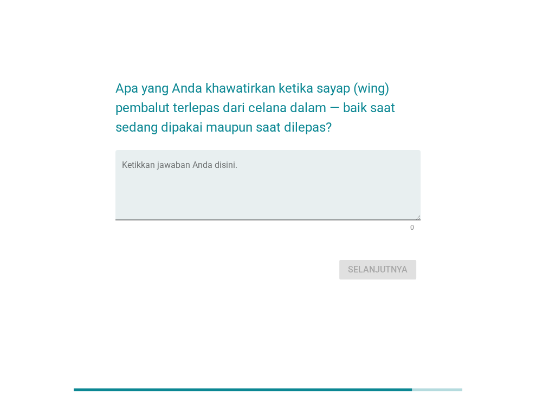
scroll to position [0, 0]
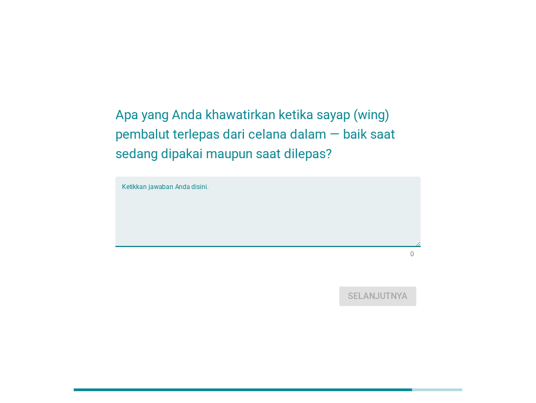
click at [309, 223] on textarea "Ketikkan jawaban Anda disini." at bounding box center [271, 218] width 299 height 57
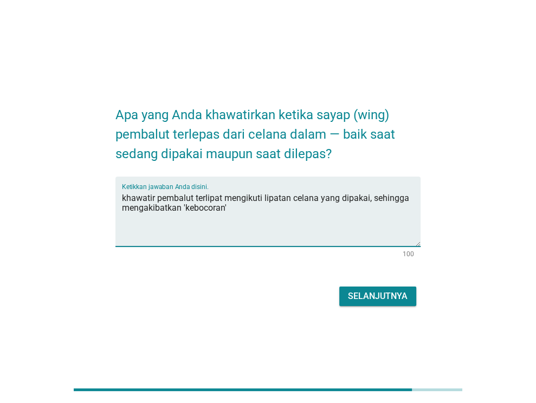
type textarea "khawatir pembalut terlipat mengikuti lipatan celana yang dipakai, sehingga meng…"
click at [409, 304] on button "Selanjutnya" at bounding box center [377, 297] width 77 height 20
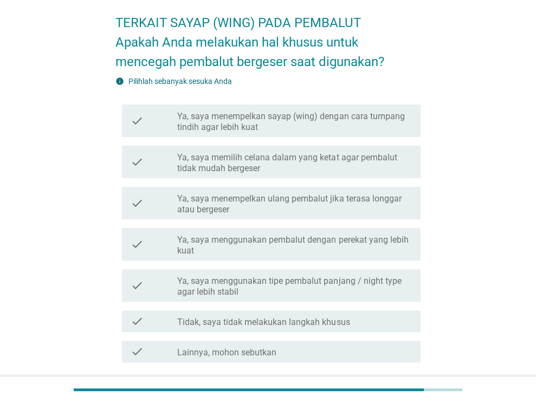
scroll to position [54, 0]
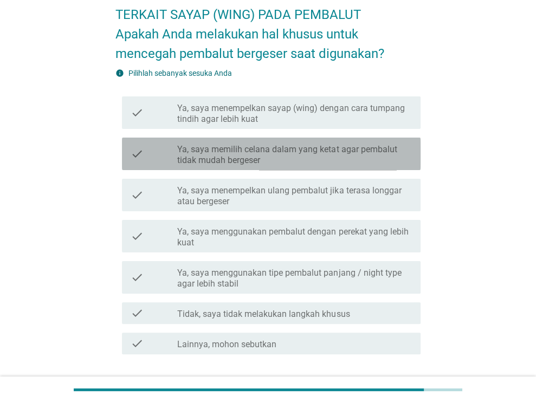
click at [308, 162] on label "Ya, saya memilih celana dalam yang ketat agar pembalut tidak mudah bergeser" at bounding box center [294, 155] width 235 height 22
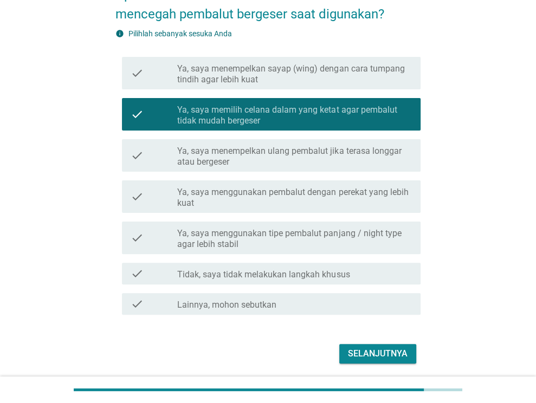
scroll to position [108, 0]
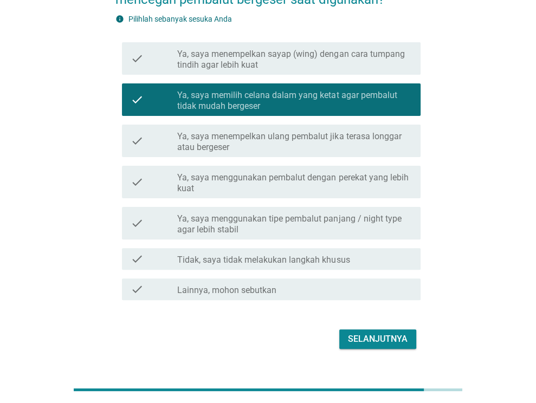
click at [361, 341] on div "Selanjutnya" at bounding box center [378, 339] width 60 height 13
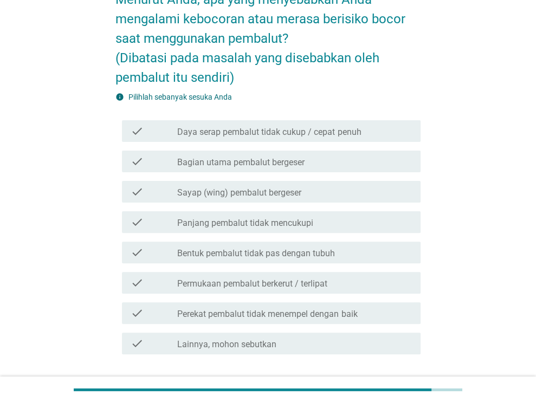
click at [299, 166] on label "Bagian utama pembalut bergeser" at bounding box center [240, 162] width 127 height 11
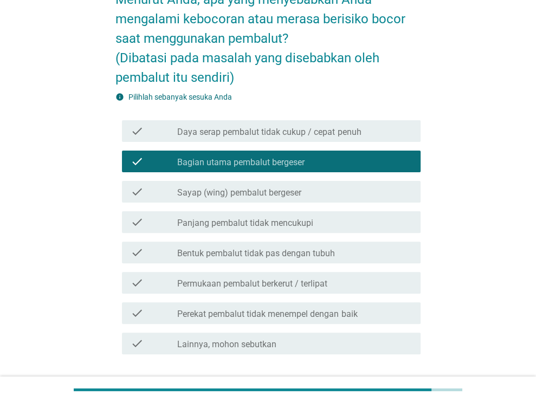
click at [293, 194] on label "Sayap (wing) pembalut bergeser" at bounding box center [239, 193] width 124 height 11
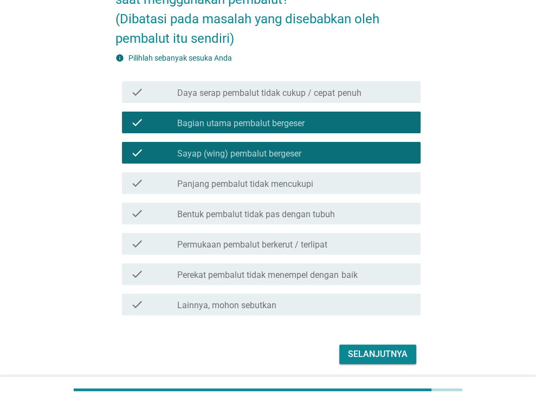
scroll to position [163, 0]
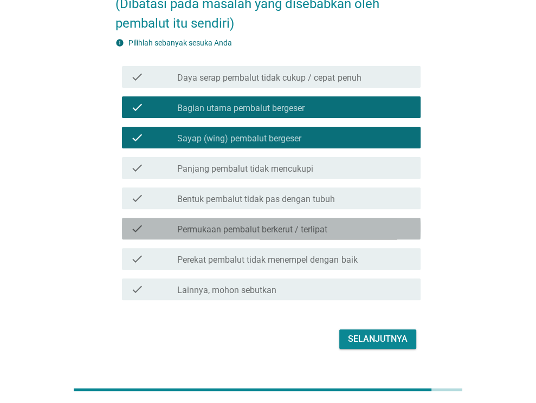
click at [322, 236] on div "check check_box_outline_blank Permukaan pembalut berkerut / terlipat" at bounding box center [271, 229] width 299 height 22
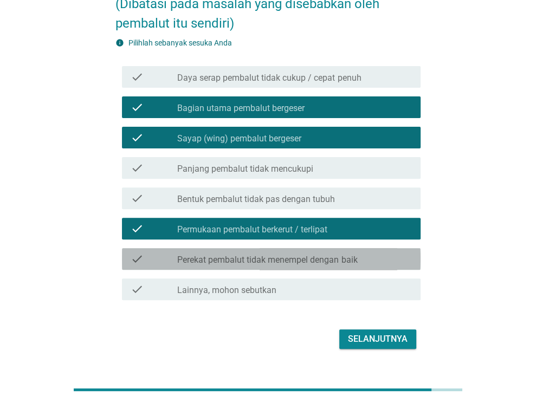
click at [328, 262] on label "Perekat pembalut tidak menempel dengan baik" at bounding box center [267, 260] width 180 height 11
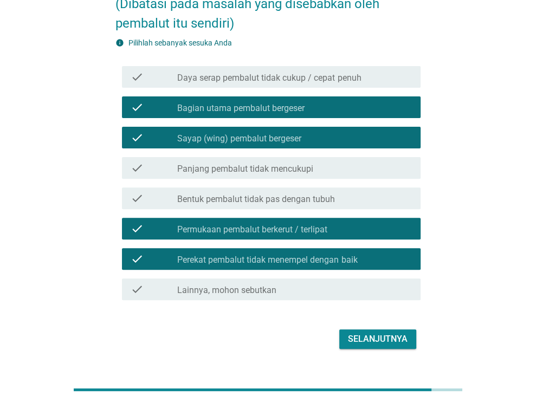
click at [362, 331] on button "Selanjutnya" at bounding box center [377, 340] width 77 height 20
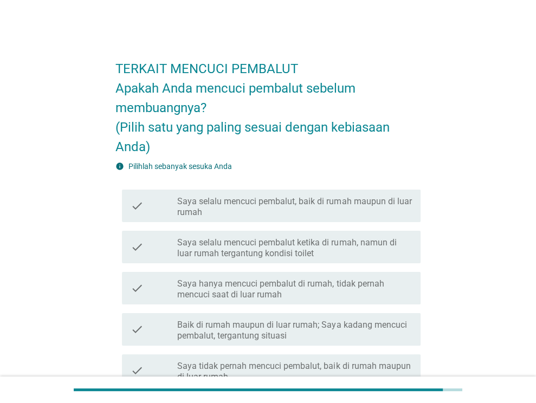
scroll to position [54, 0]
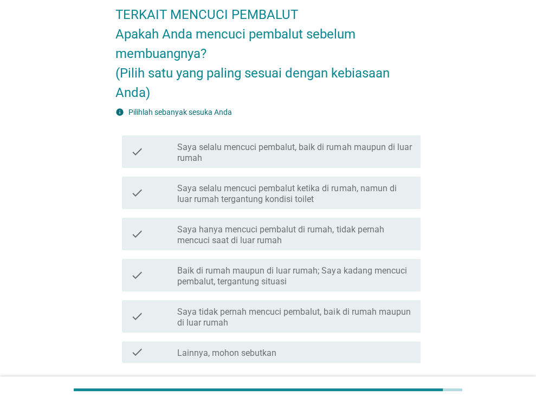
click at [301, 144] on label "Saya selalu mencuci pembalut, baik di rumah maupun di luar rumah" at bounding box center [294, 153] width 235 height 22
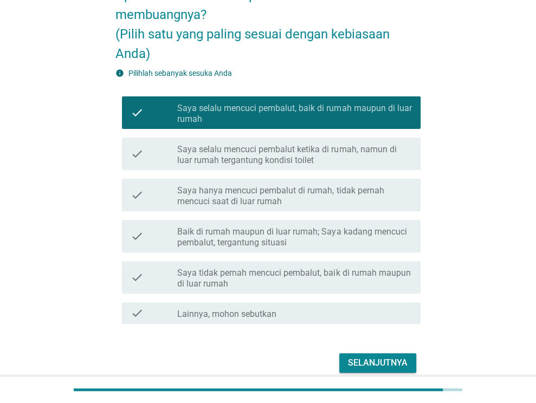
scroll to position [108, 0]
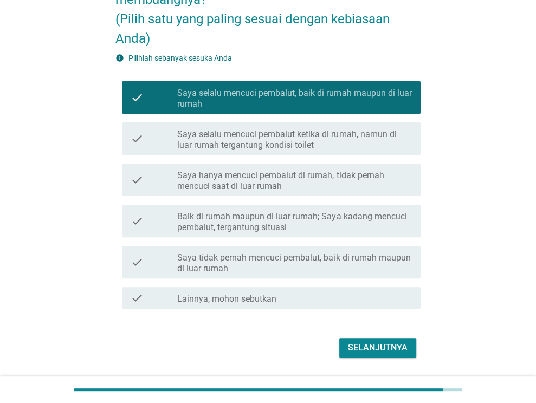
click at [367, 343] on div "Selanjutnya" at bounding box center [378, 348] width 60 height 13
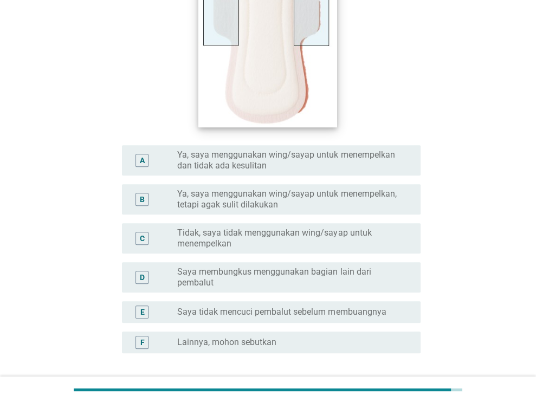
scroll to position [271, 0]
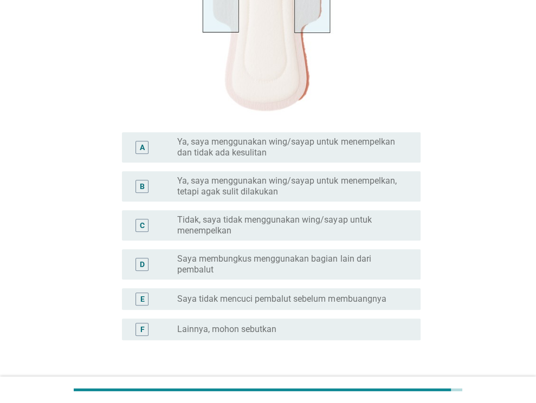
click at [322, 226] on label "Tidak, saya tidak menggunakan wing/sayap untuk menempelkan" at bounding box center [290, 226] width 226 height 22
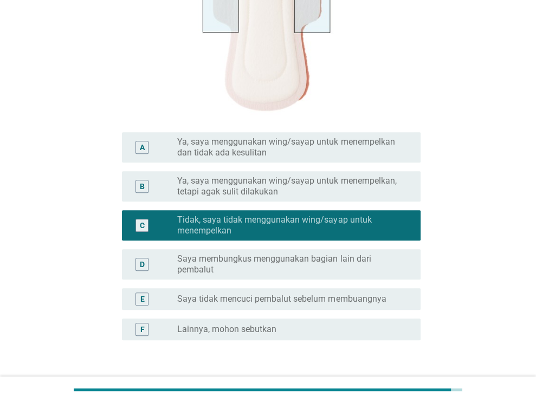
click at [329, 273] on label "Saya membungkus menggunakan bagian lain dari pembalut" at bounding box center [290, 265] width 226 height 22
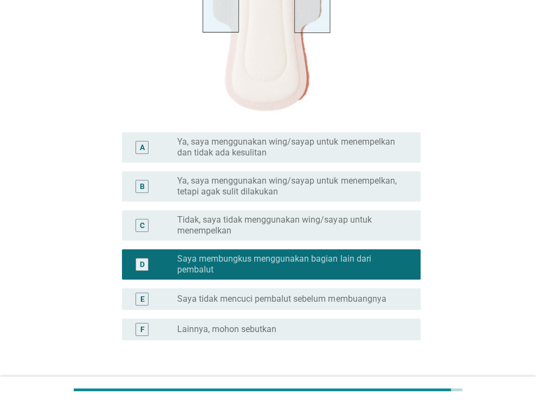
click at [345, 241] on div "C radio_button_unchecked Tidak, saya tidak menggunakan wing/sayap untuk menempe…" at bounding box center [267, 225] width 305 height 39
click at [345, 223] on label "Tidak, saya tidak menggunakan wing/sayap untuk menempelkan" at bounding box center [290, 226] width 226 height 22
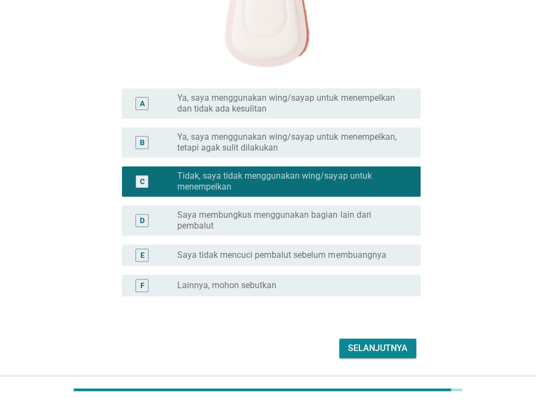
scroll to position [348, 0]
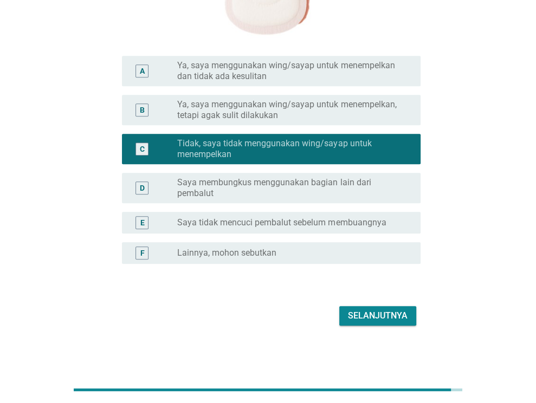
click at [414, 324] on button "Selanjutnya" at bounding box center [377, 316] width 77 height 20
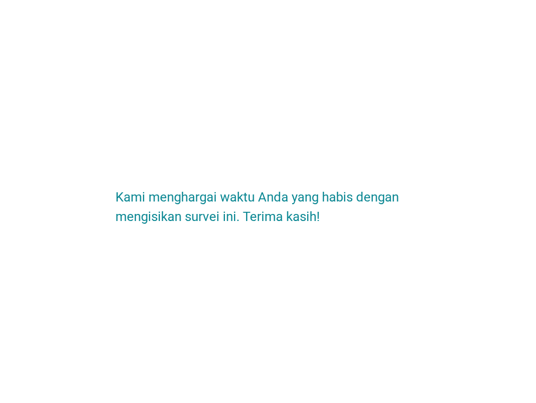
scroll to position [0, 0]
